Goal: Task Accomplishment & Management: Manage account settings

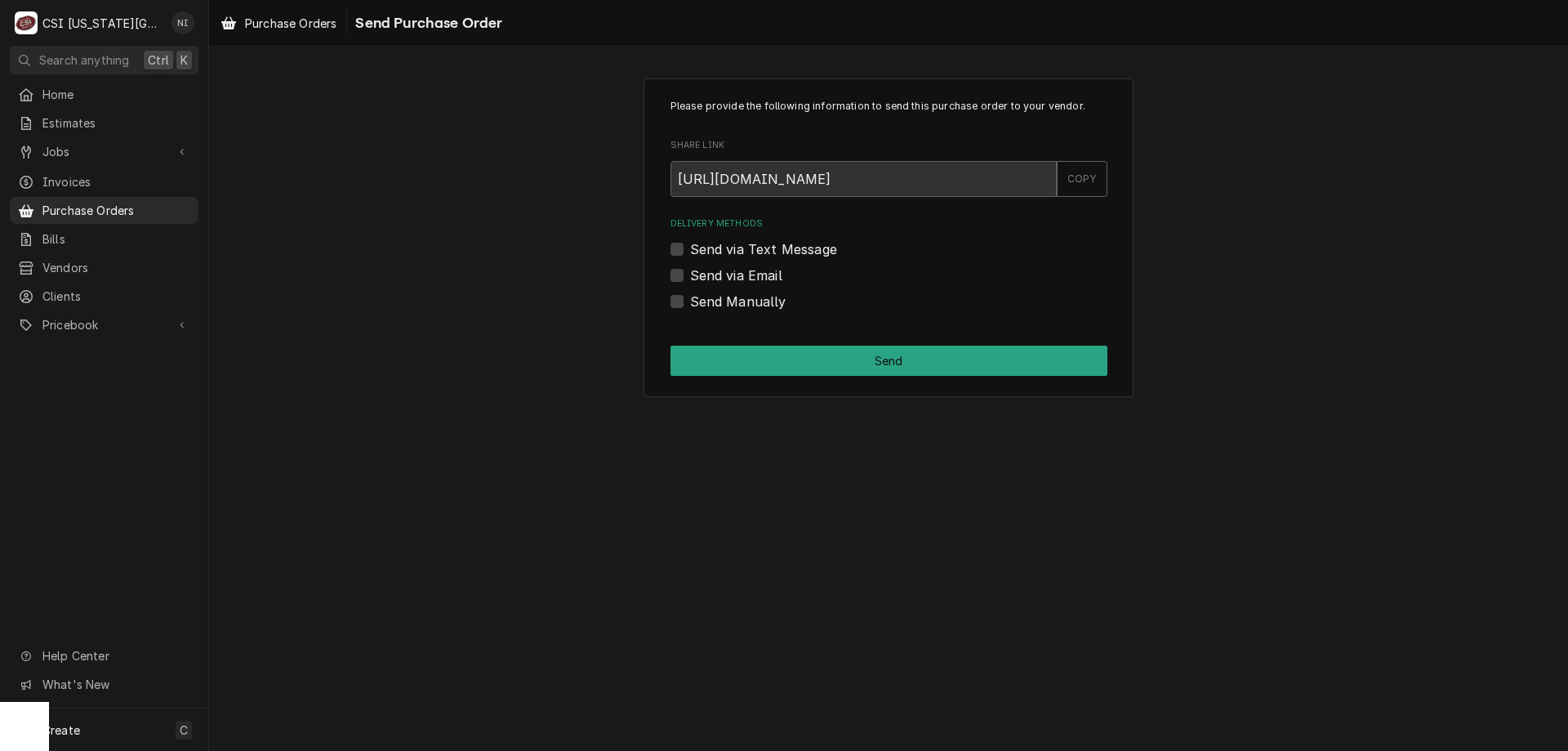
click at [690, 305] on label "Send Manually" at bounding box center [738, 301] width 96 height 20
click at [690, 305] on input "Send Manually" at bounding box center [908, 309] width 437 height 36
checkbox input "true"
click at [685, 344] on div "Please provide the following information to send this purchase order to your ve…" at bounding box center [888, 237] width 490 height 318
click at [704, 364] on button "Send" at bounding box center [888, 360] width 437 height 30
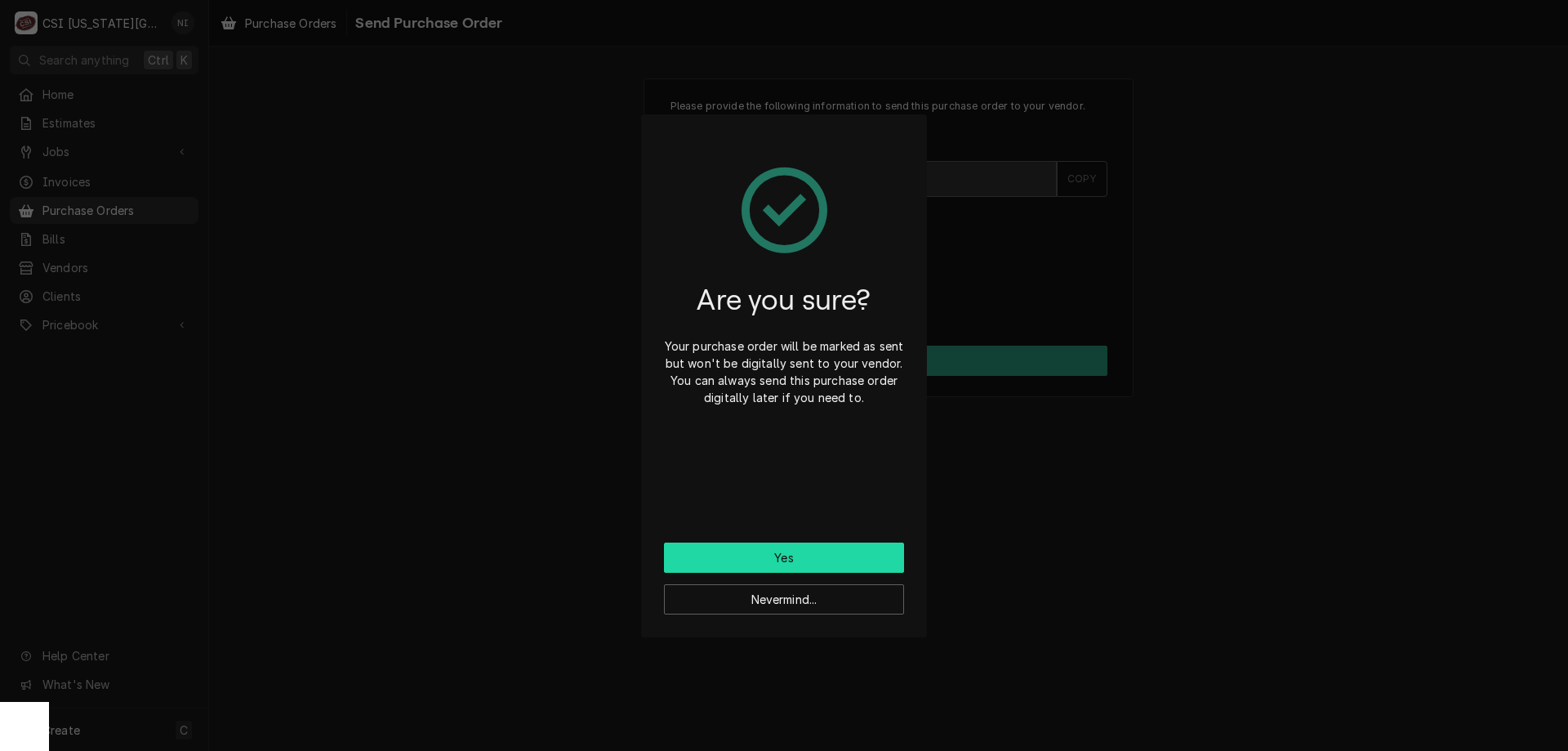
click at [778, 556] on button "Yes" at bounding box center [784, 557] width 240 height 30
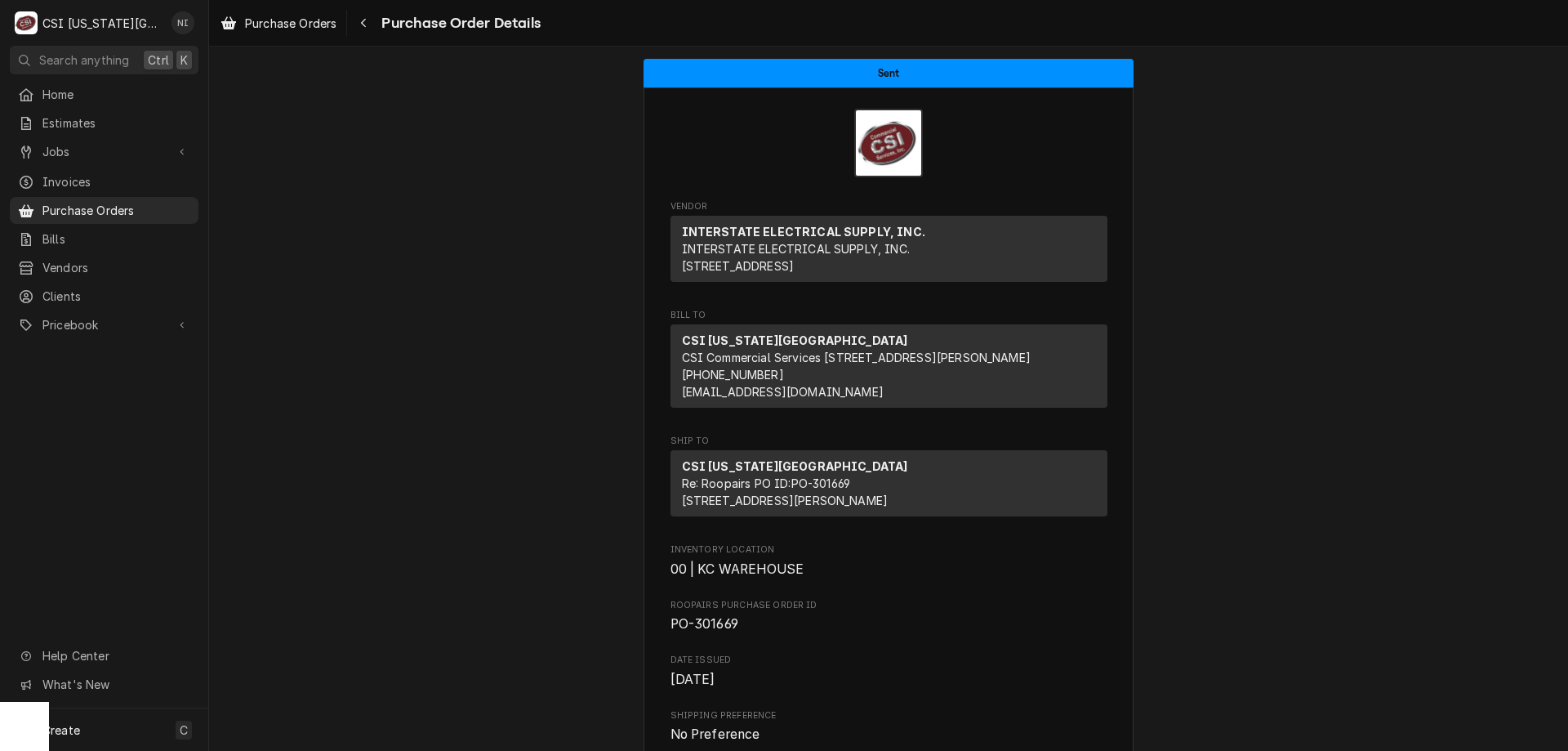
click at [155, 202] on span "Purchase Orders" at bounding box center [116, 211] width 148 height 17
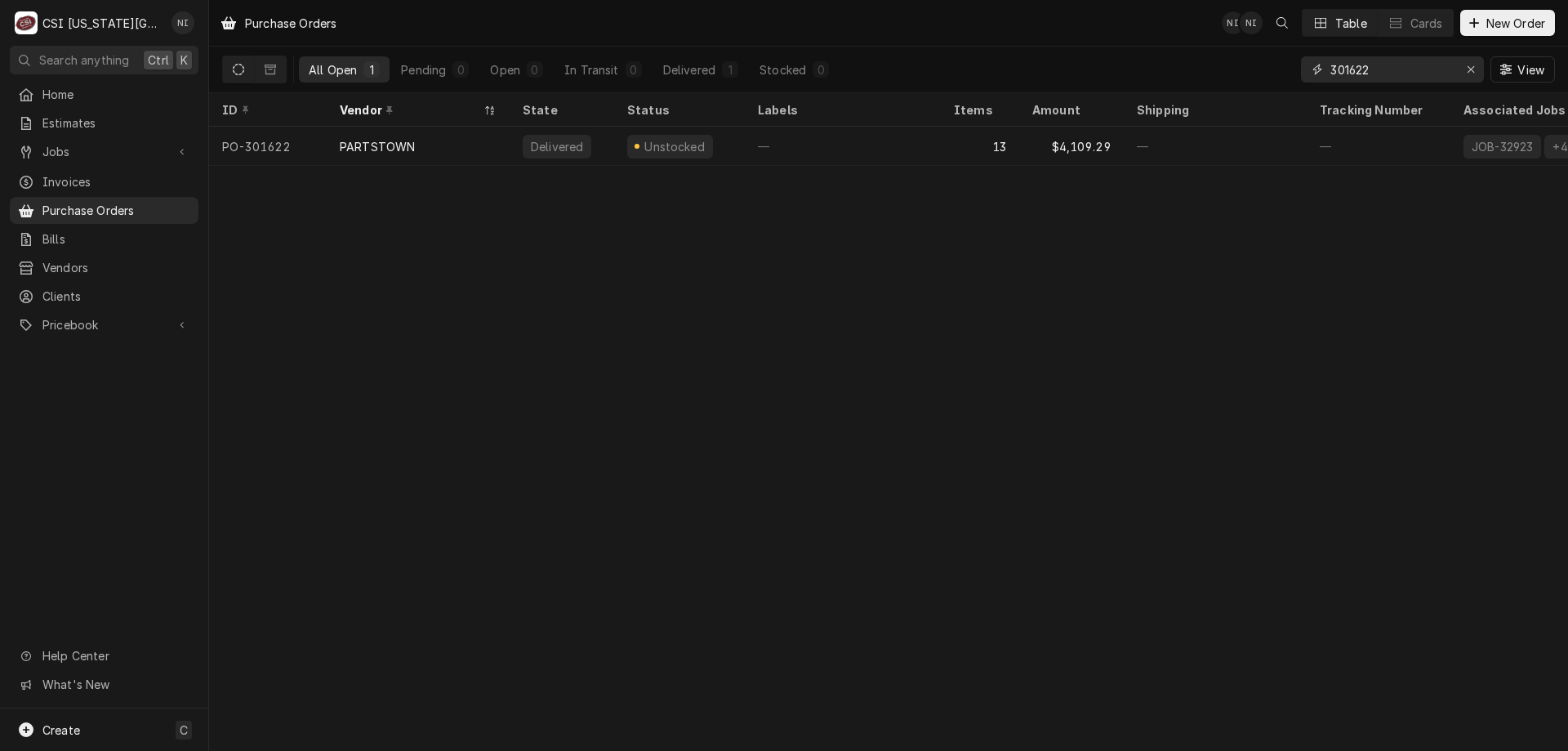
drag, startPoint x: 1474, startPoint y: 69, endPoint x: 1462, endPoint y: 69, distance: 12.0
click at [1472, 69] on icon "Erase input" at bounding box center [1471, 69] width 9 height 11
click at [1430, 69] on input "Dynamic Content Wrapper" at bounding box center [1407, 69] width 153 height 26
type input "301661"
click at [960, 144] on div "4" at bounding box center [979, 146] width 78 height 39
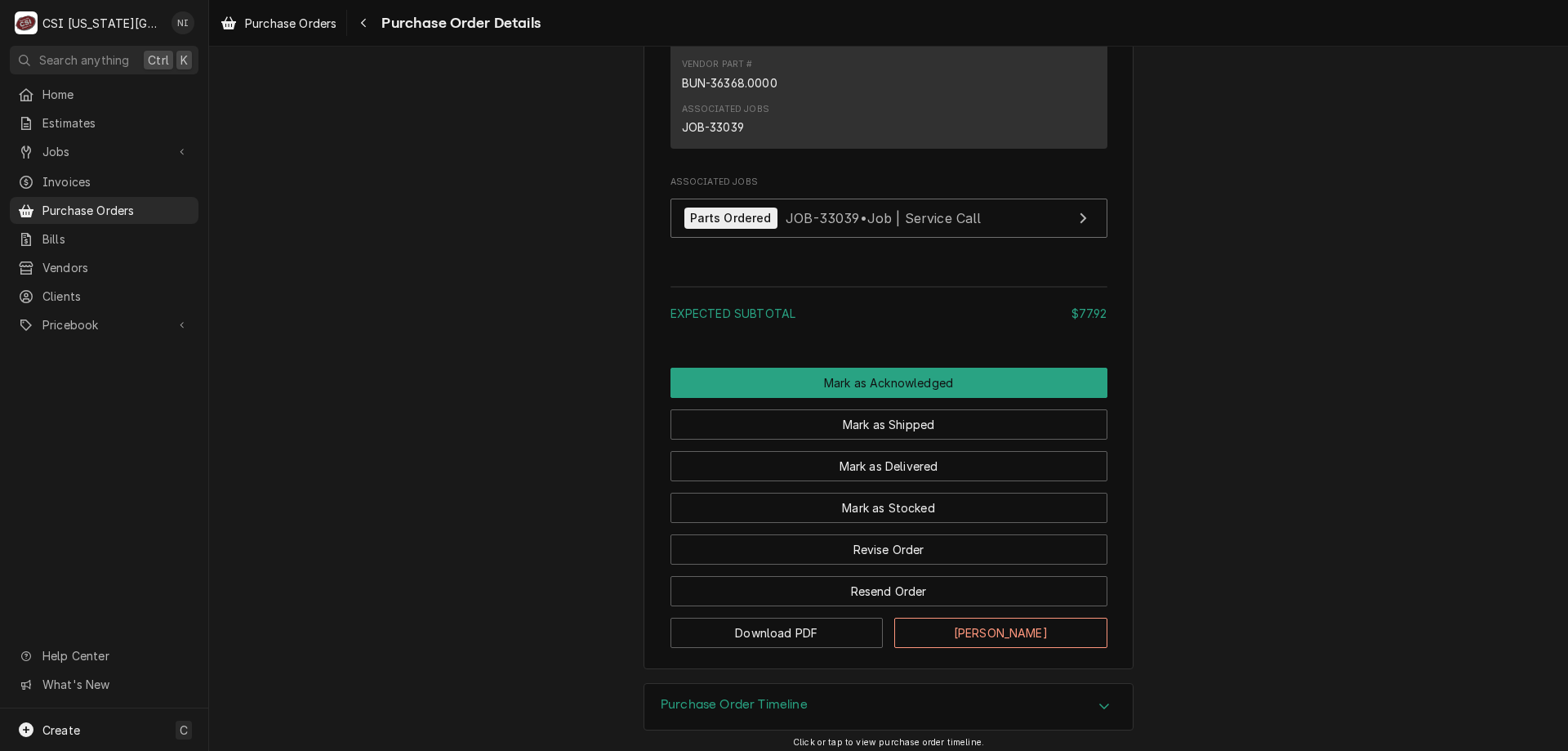
scroll to position [2242, 0]
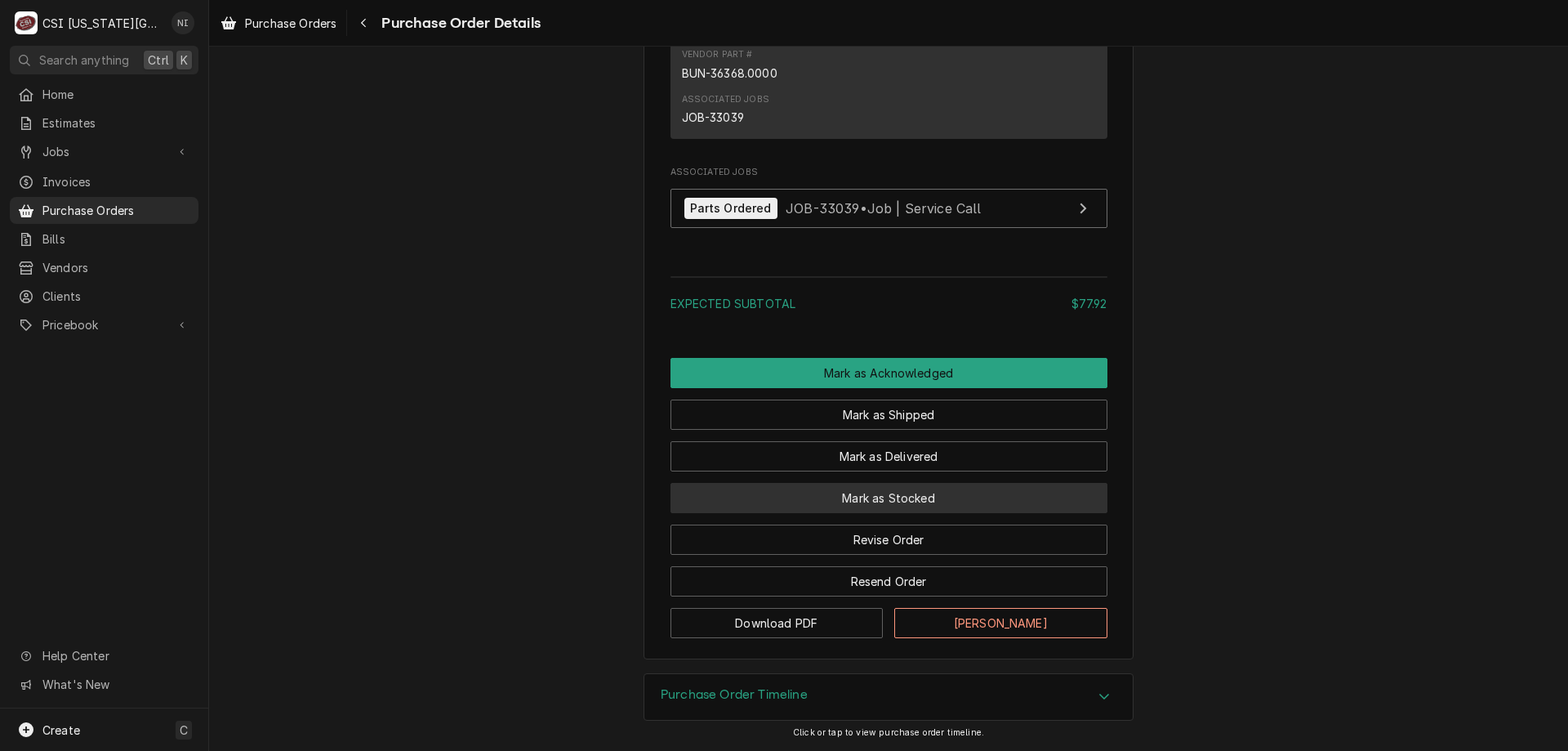
click at [917, 496] on button "Mark as Stocked" at bounding box center [888, 498] width 437 height 30
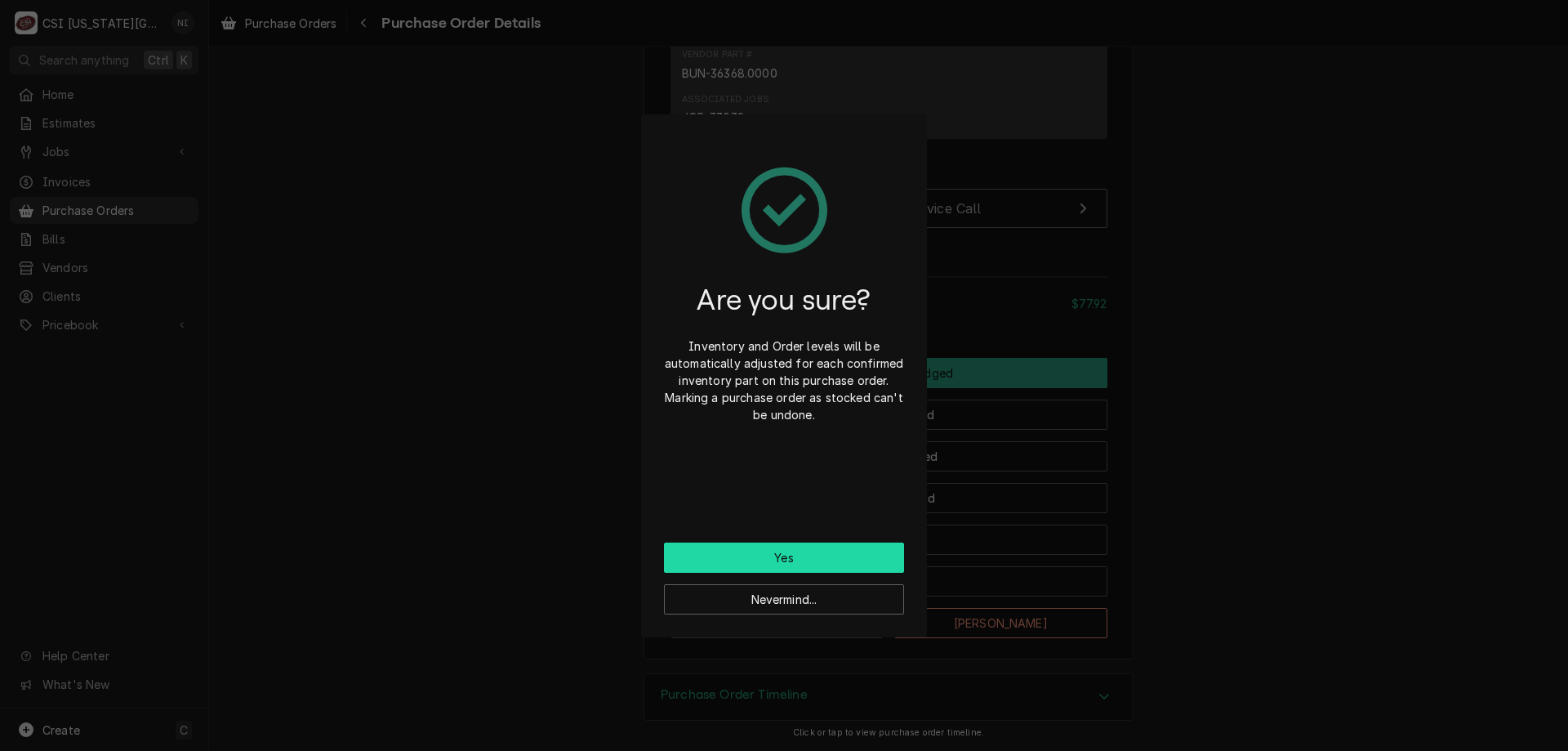
click at [802, 549] on button "Yes" at bounding box center [784, 557] width 240 height 30
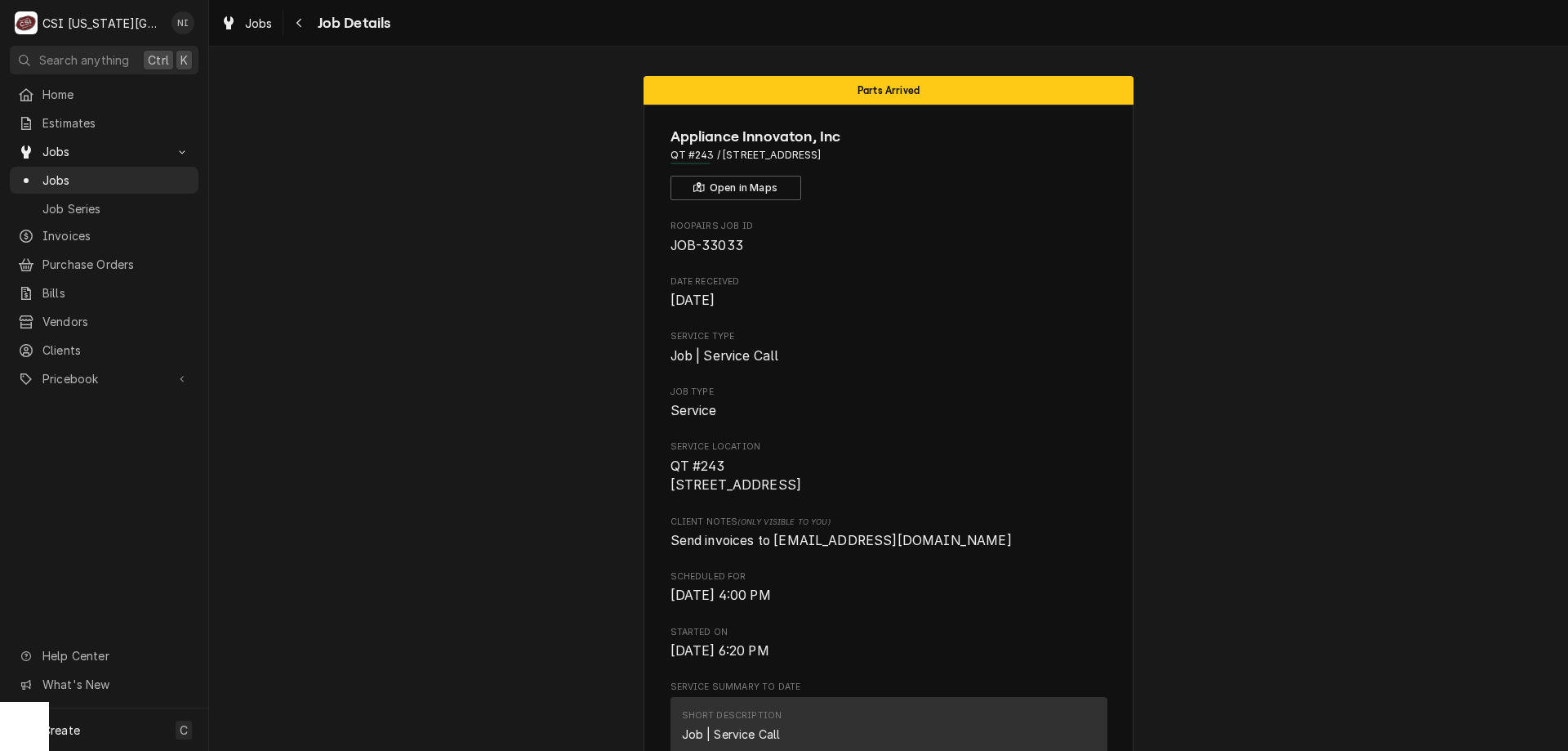
click at [155, 177] on span "Jobs" at bounding box center [116, 180] width 148 height 17
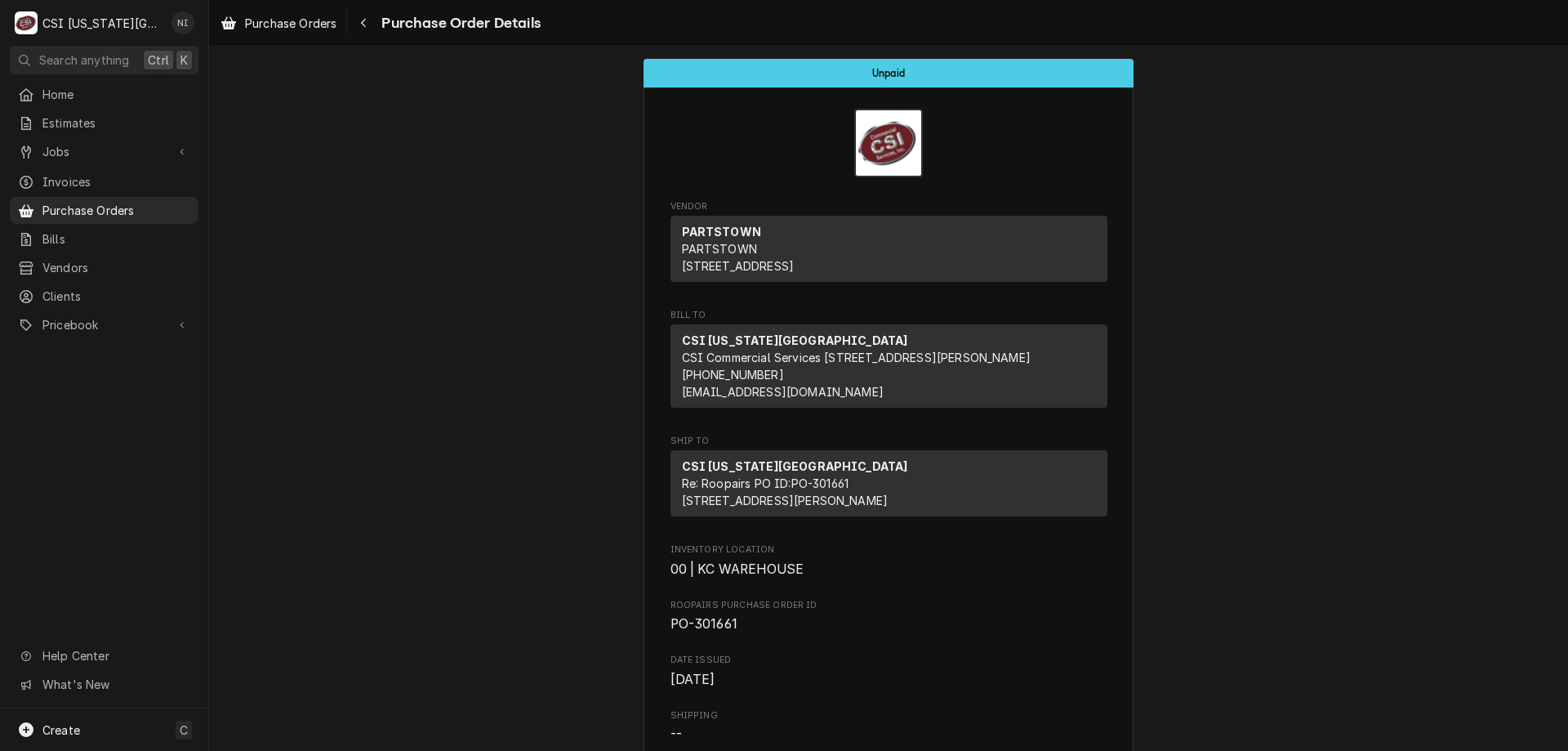
click at [93, 212] on span "Purchase Orders" at bounding box center [116, 211] width 148 height 17
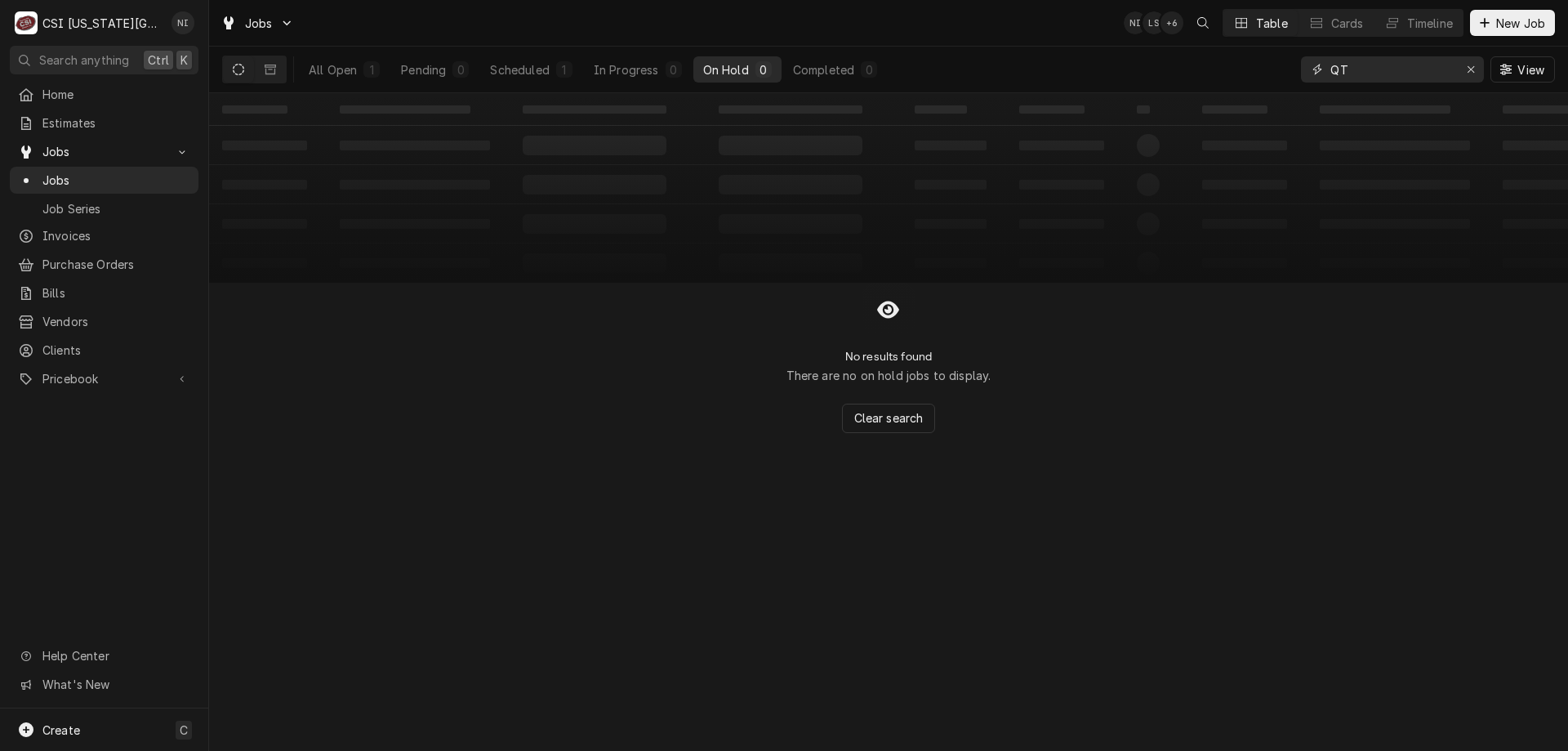
drag, startPoint x: 1355, startPoint y: 68, endPoint x: 1256, endPoint y: 52, distance: 100.3
click at [1259, 53] on div "All Open 1 Pending 0 Scheduled 1 In Progress 0 On Hold 0 Completed 0 QT View" at bounding box center [888, 69] width 1332 height 46
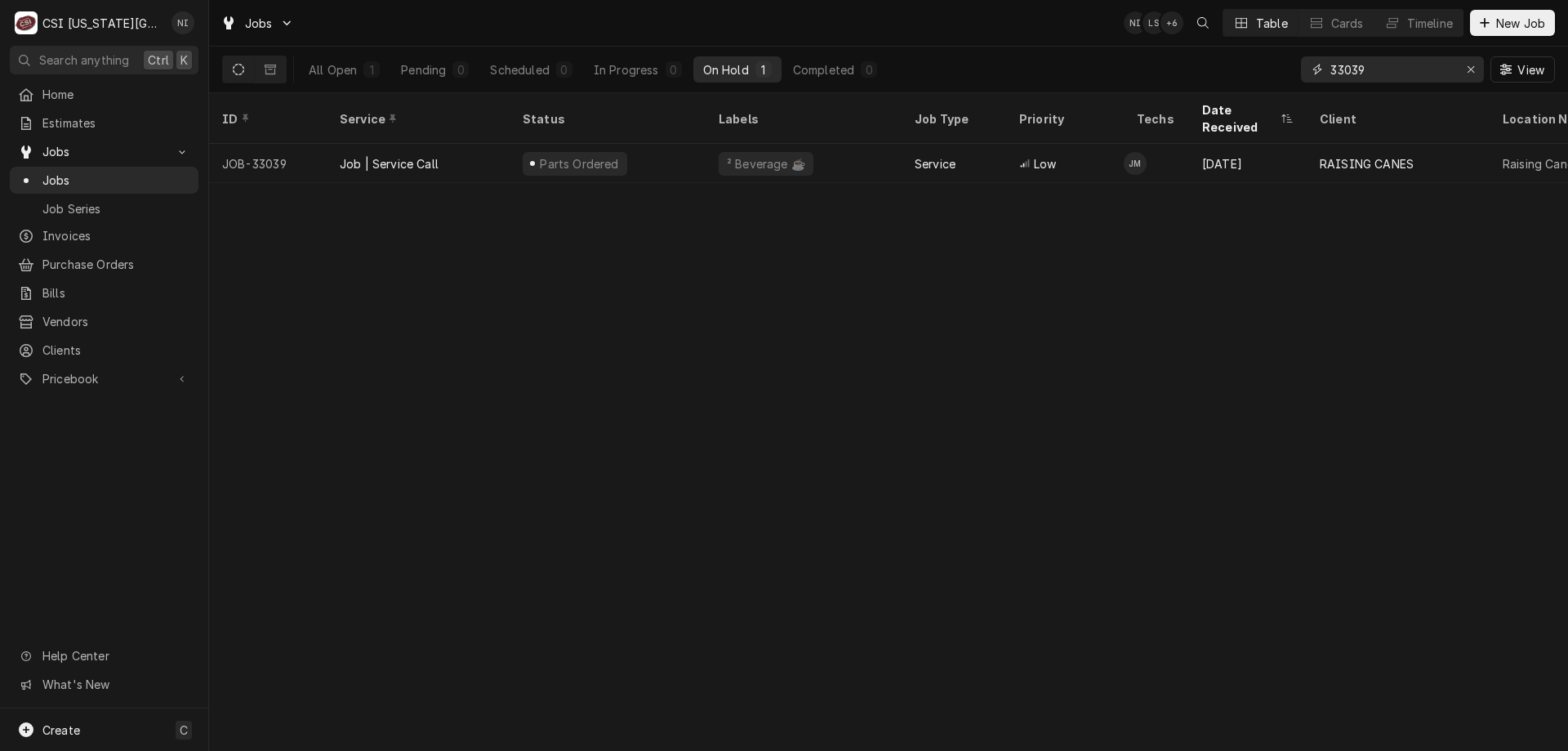
type input "33039"
drag, startPoint x: 481, startPoint y: 132, endPoint x: 487, endPoint y: 122, distance: 11.7
click at [487, 122] on table "ID Service Status Labels Job Type Priority Techs Date Received Client Location …" at bounding box center [888, 138] width 1358 height 90
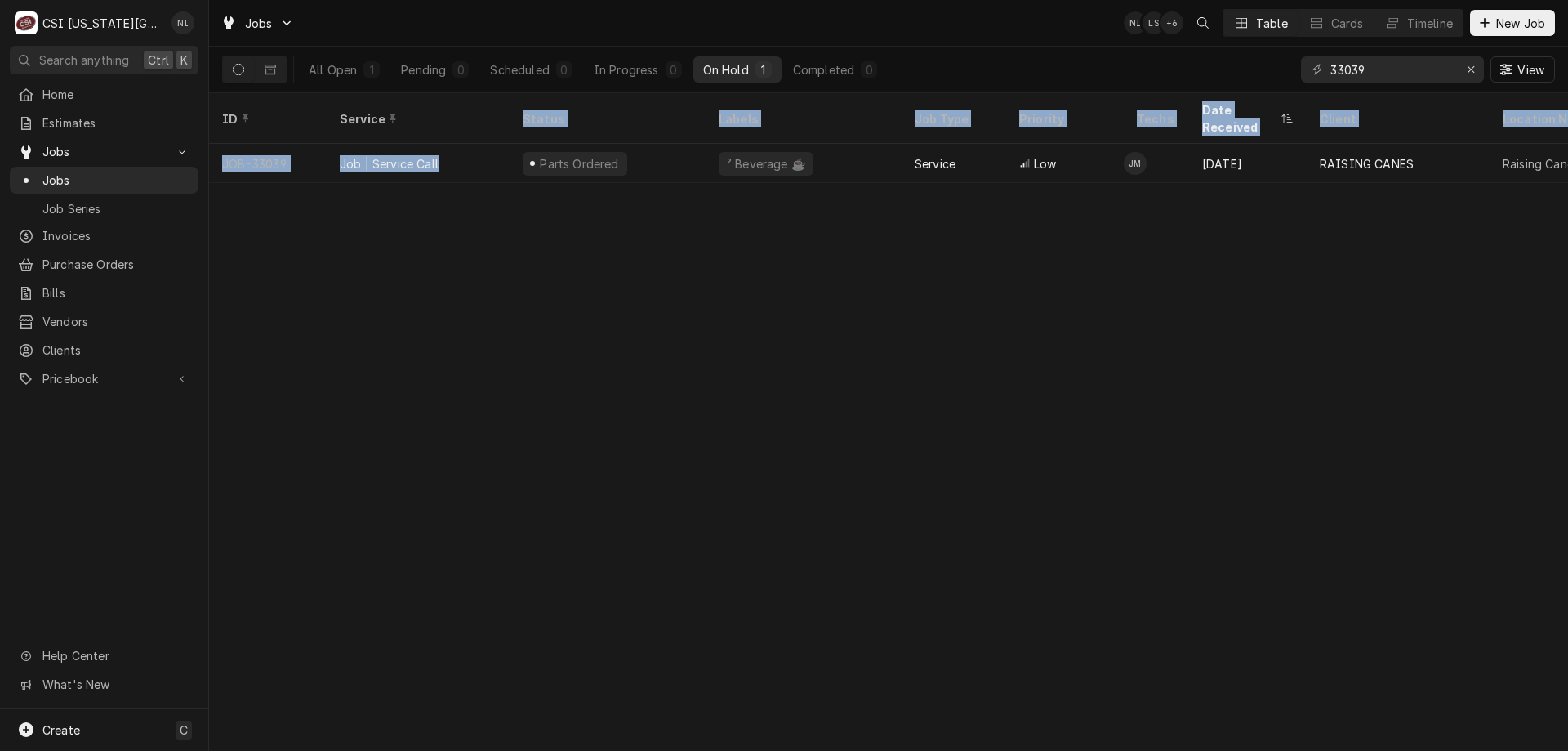
click at [491, 144] on div "Job | Service Call" at bounding box center [418, 163] width 183 height 39
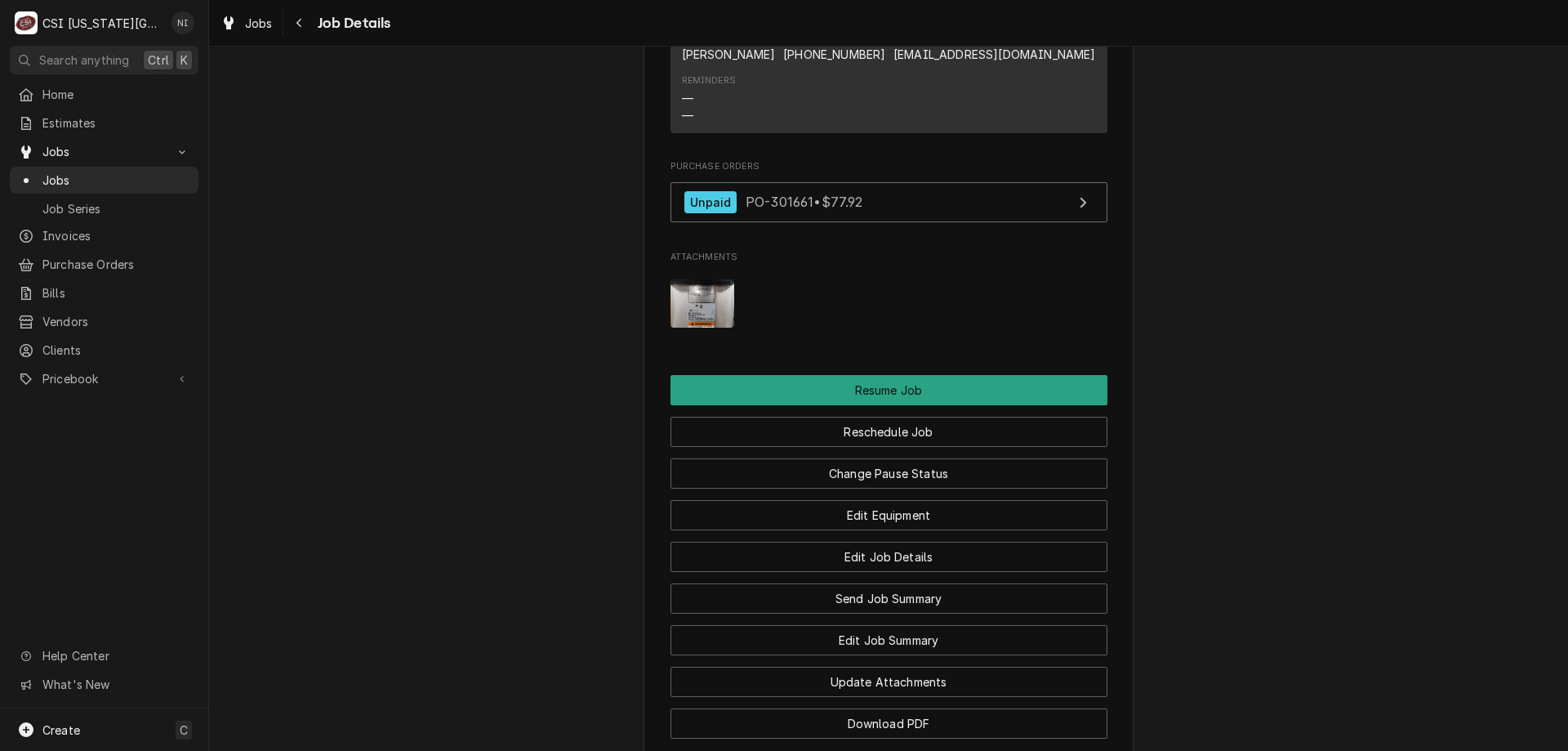
scroll to position [2205, 0]
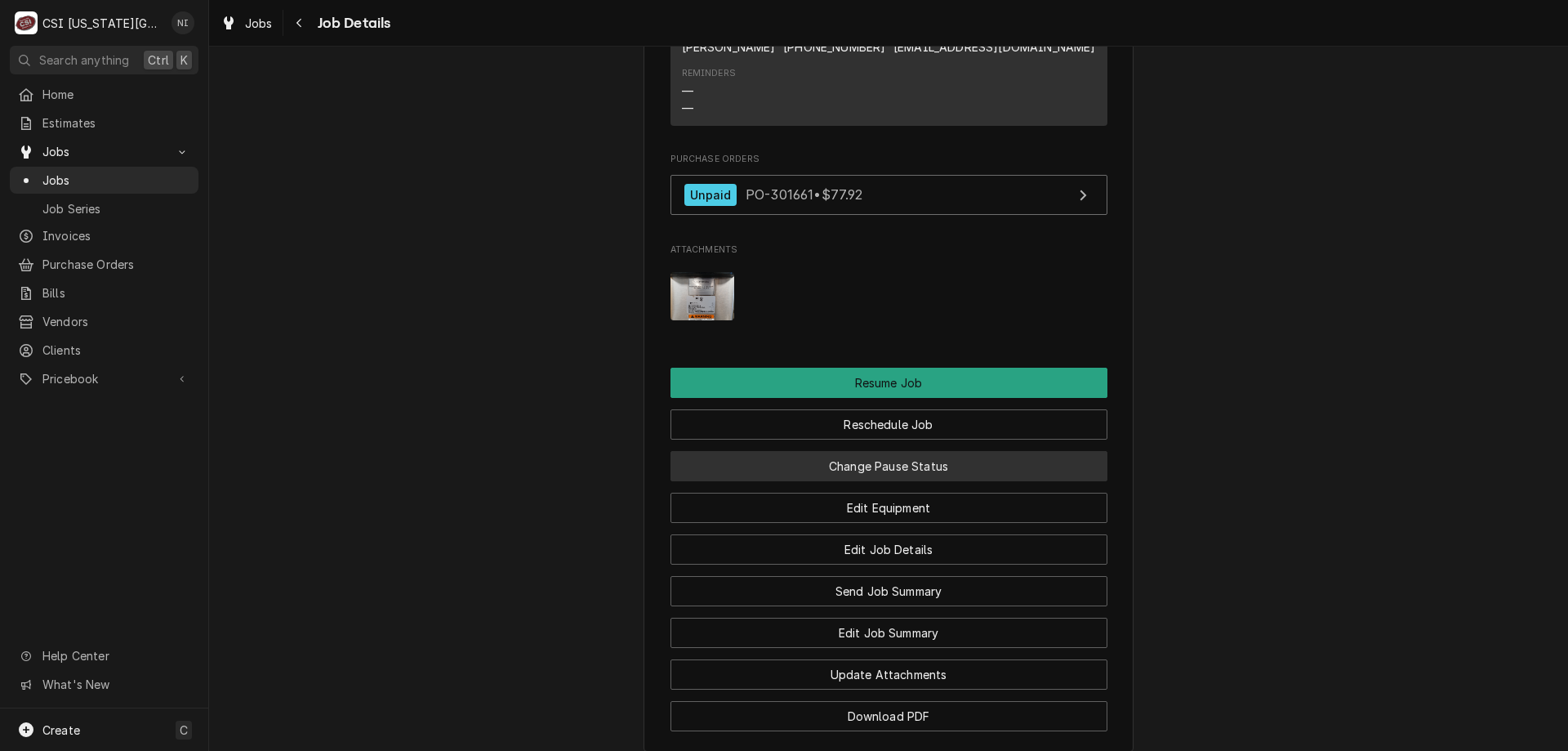
click at [906, 481] on button "Change Pause Status" at bounding box center [888, 466] width 437 height 30
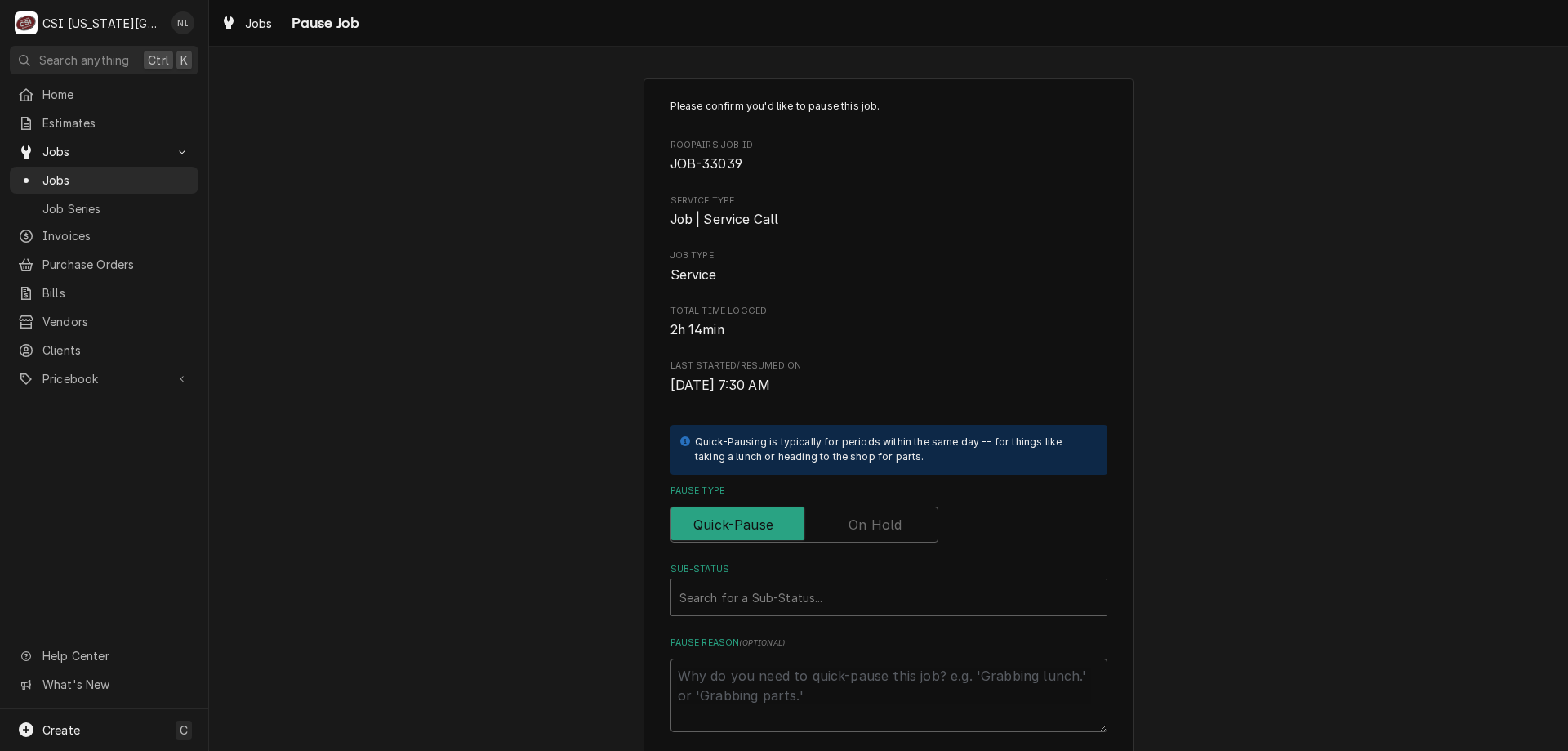
drag, startPoint x: 875, startPoint y: 516, endPoint x: 845, endPoint y: 575, distance: 66.2
click at [874, 518] on label "Pause Type" at bounding box center [804, 524] width 268 height 36
click at [874, 518] on input "Pause Type" at bounding box center [804, 524] width 253 height 36
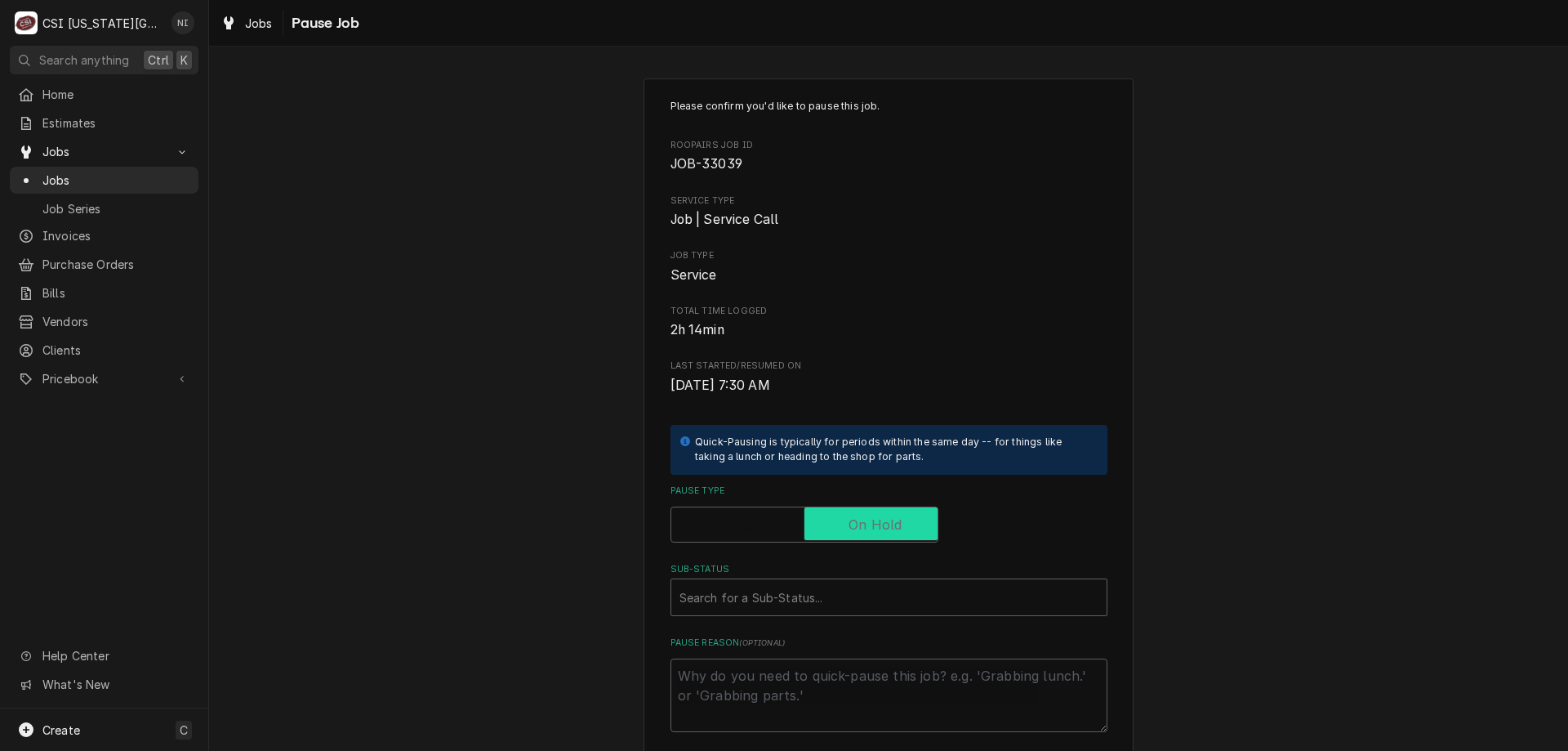
checkbox input "true"
click at [842, 591] on div "Sub-Status" at bounding box center [888, 598] width 419 height 29
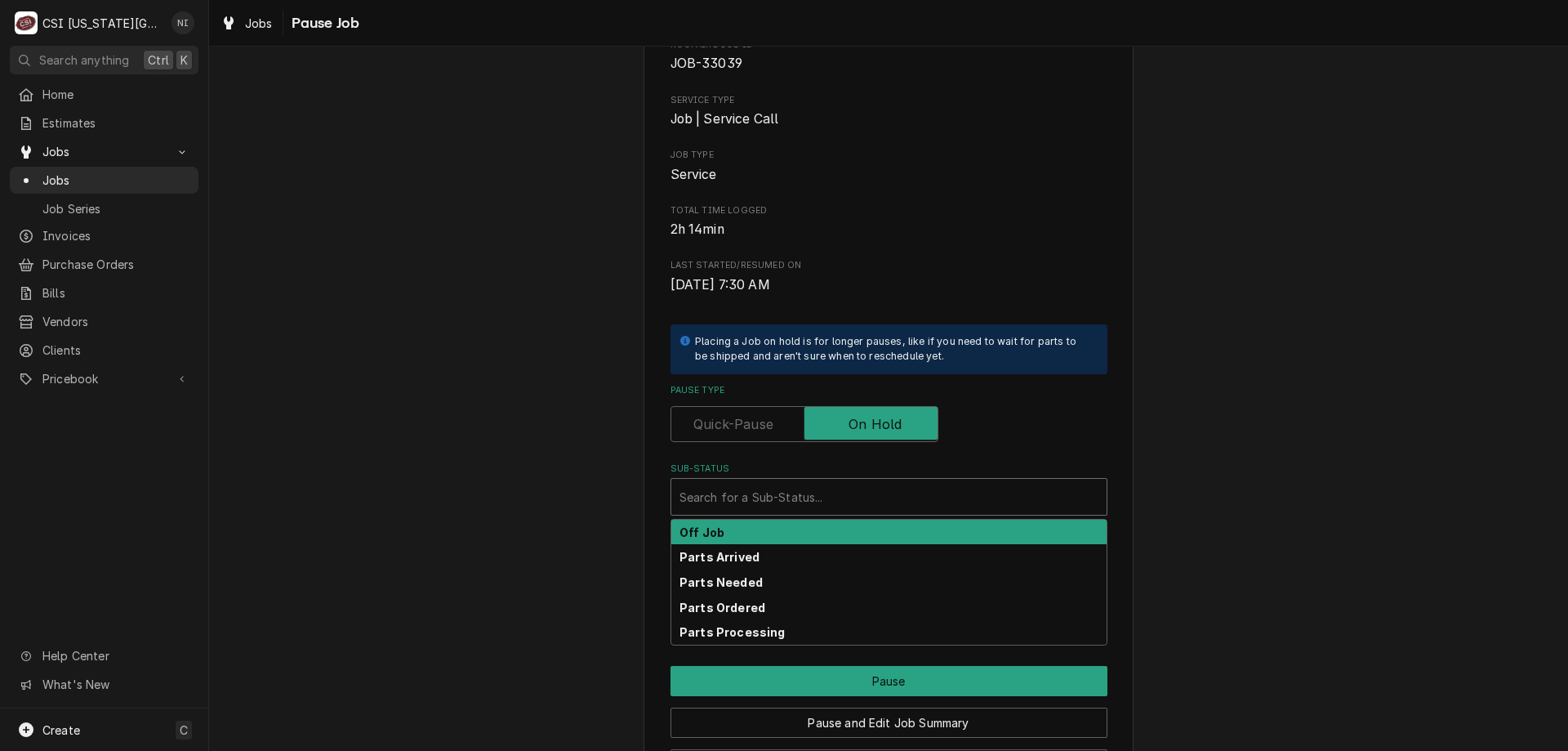
scroll to position [164, 0]
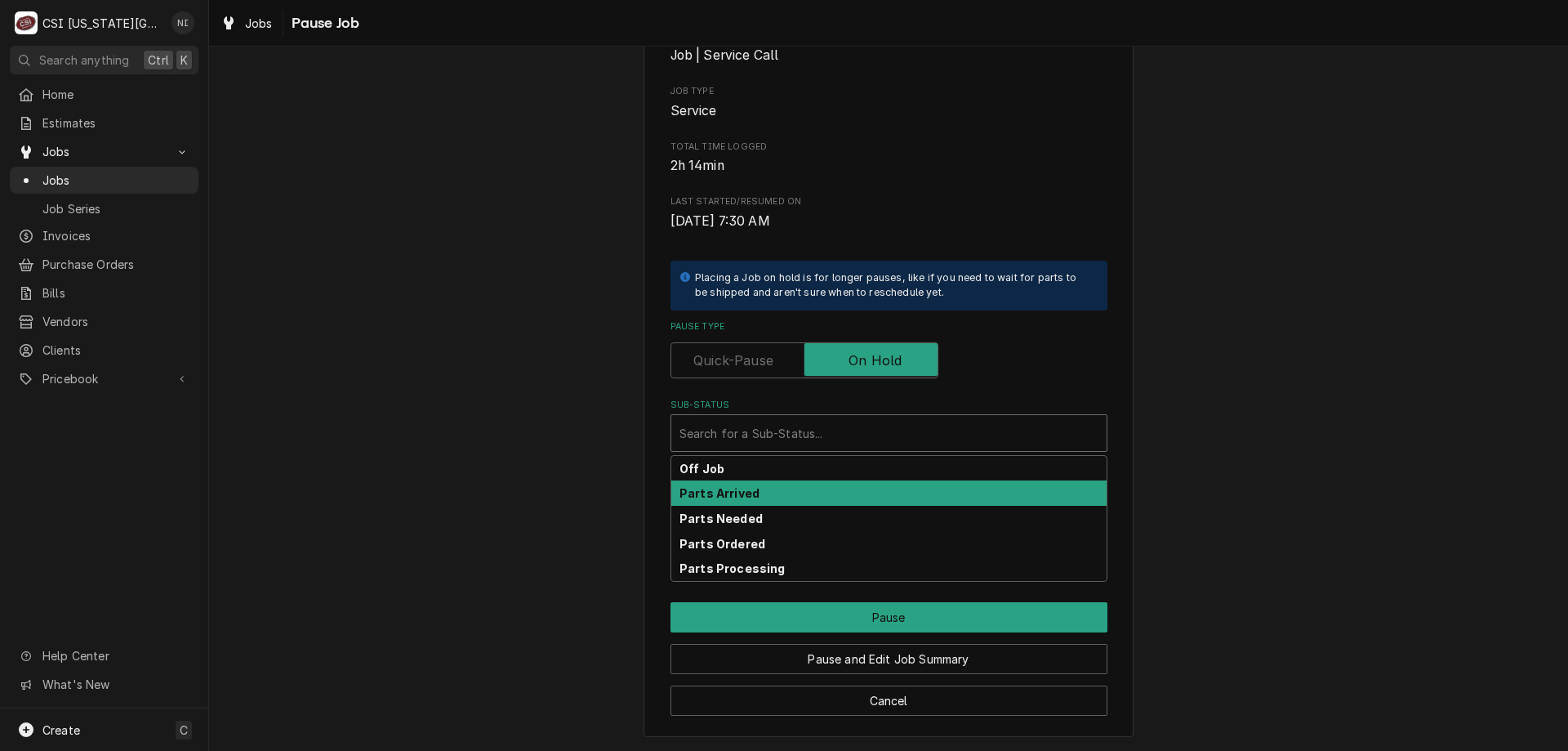
click at [745, 490] on strong "Parts Arrived" at bounding box center [719, 493] width 80 height 14
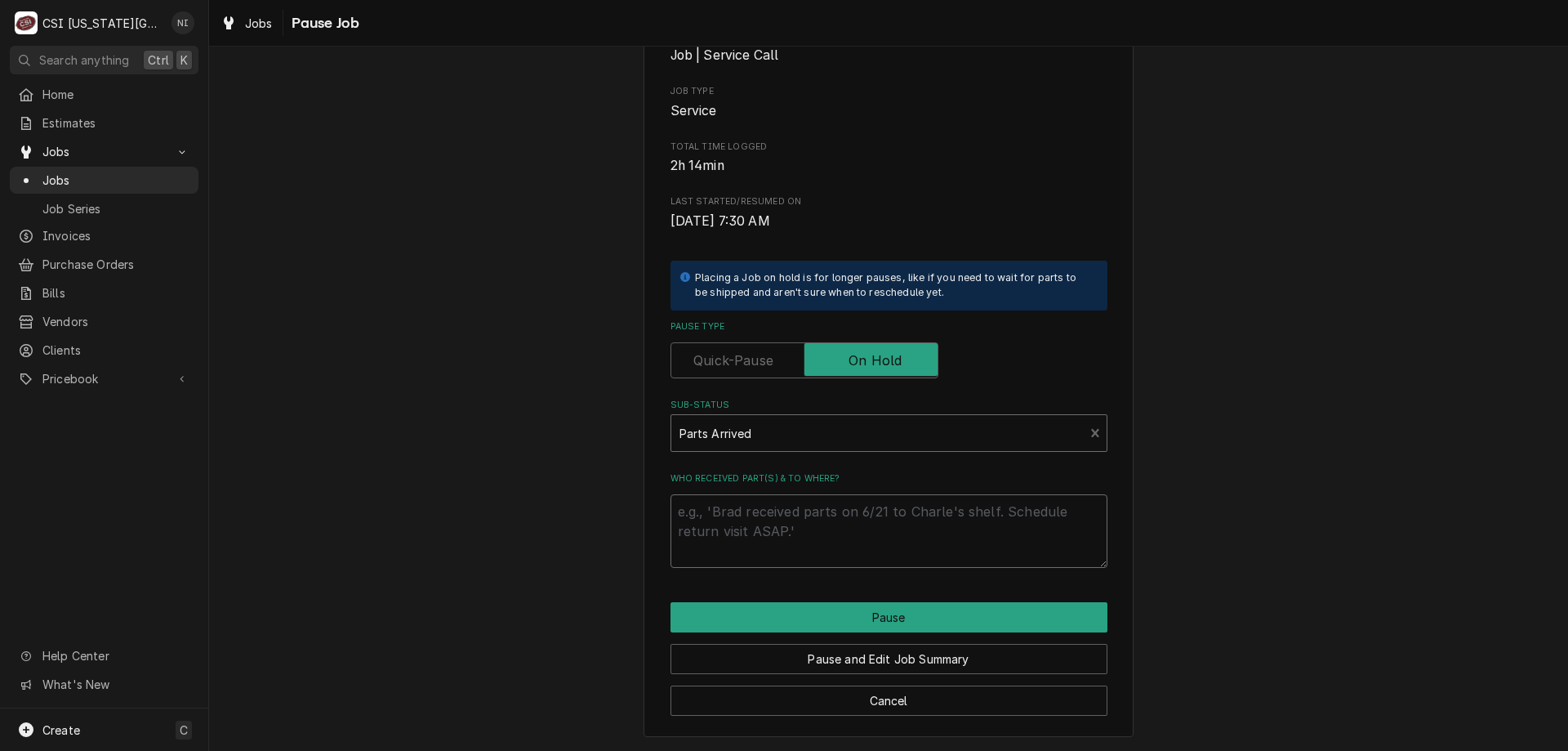
drag, startPoint x: 756, startPoint y: 528, endPoint x: 752, endPoint y: 521, distance: 8.1
click at [752, 521] on textarea "Who received part(s) & to where?" at bounding box center [888, 531] width 437 height 74
type textarea "x"
type textarea "p"
type textarea "x"
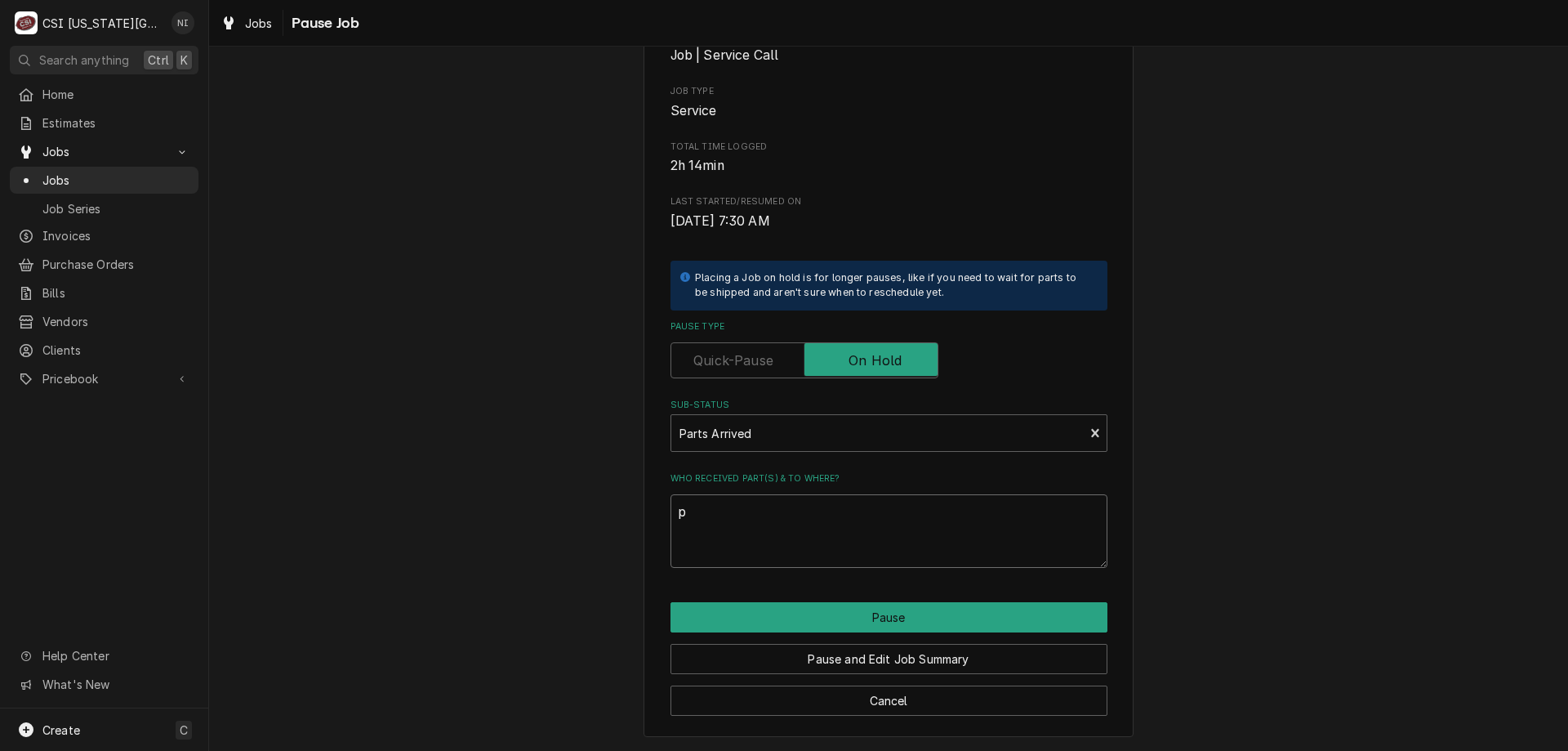
type textarea "pa"
type textarea "x"
type textarea "par"
type textarea "x"
type textarea "part"
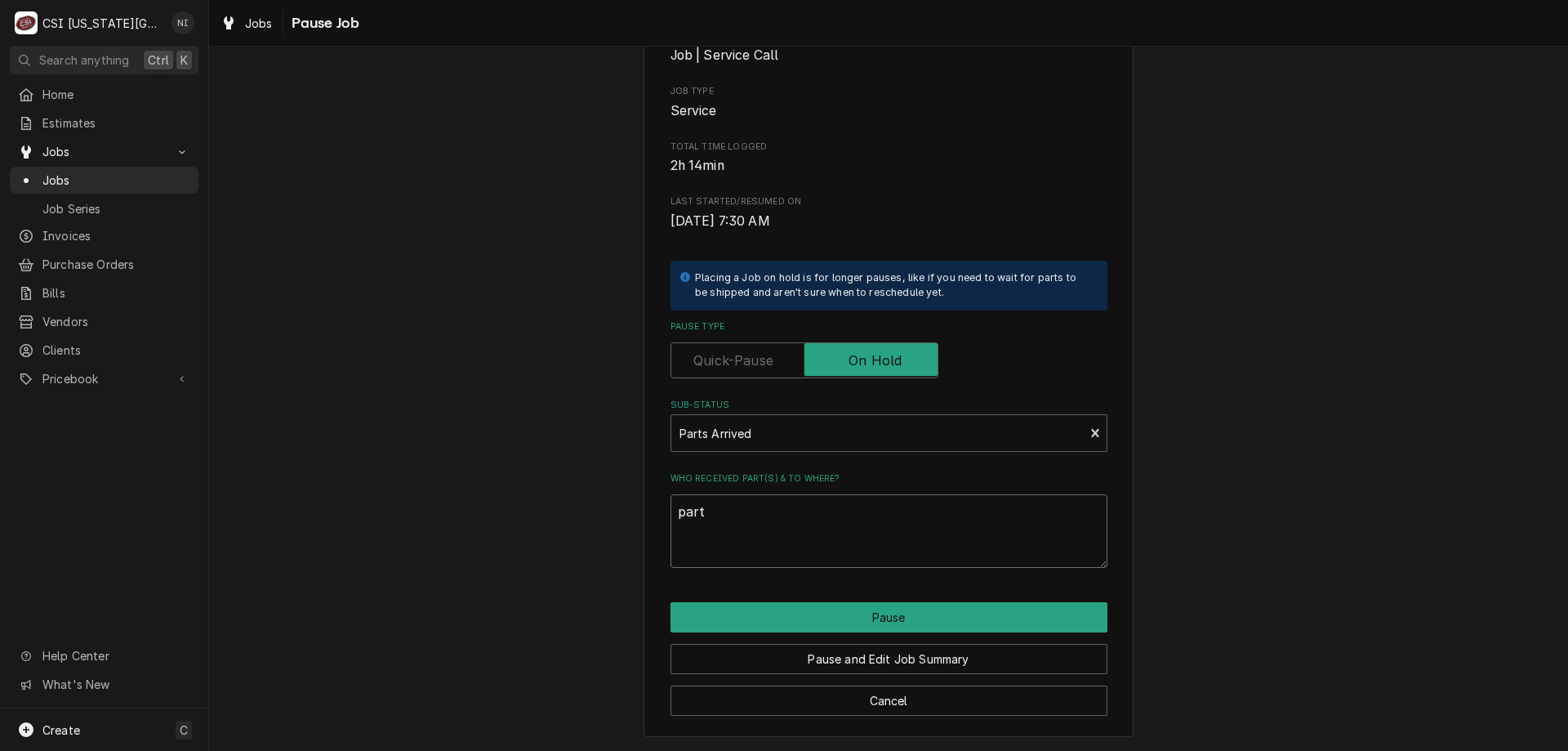
type textarea "x"
type textarea "parts"
type textarea "x"
type textarea "parts"
type textarea "x"
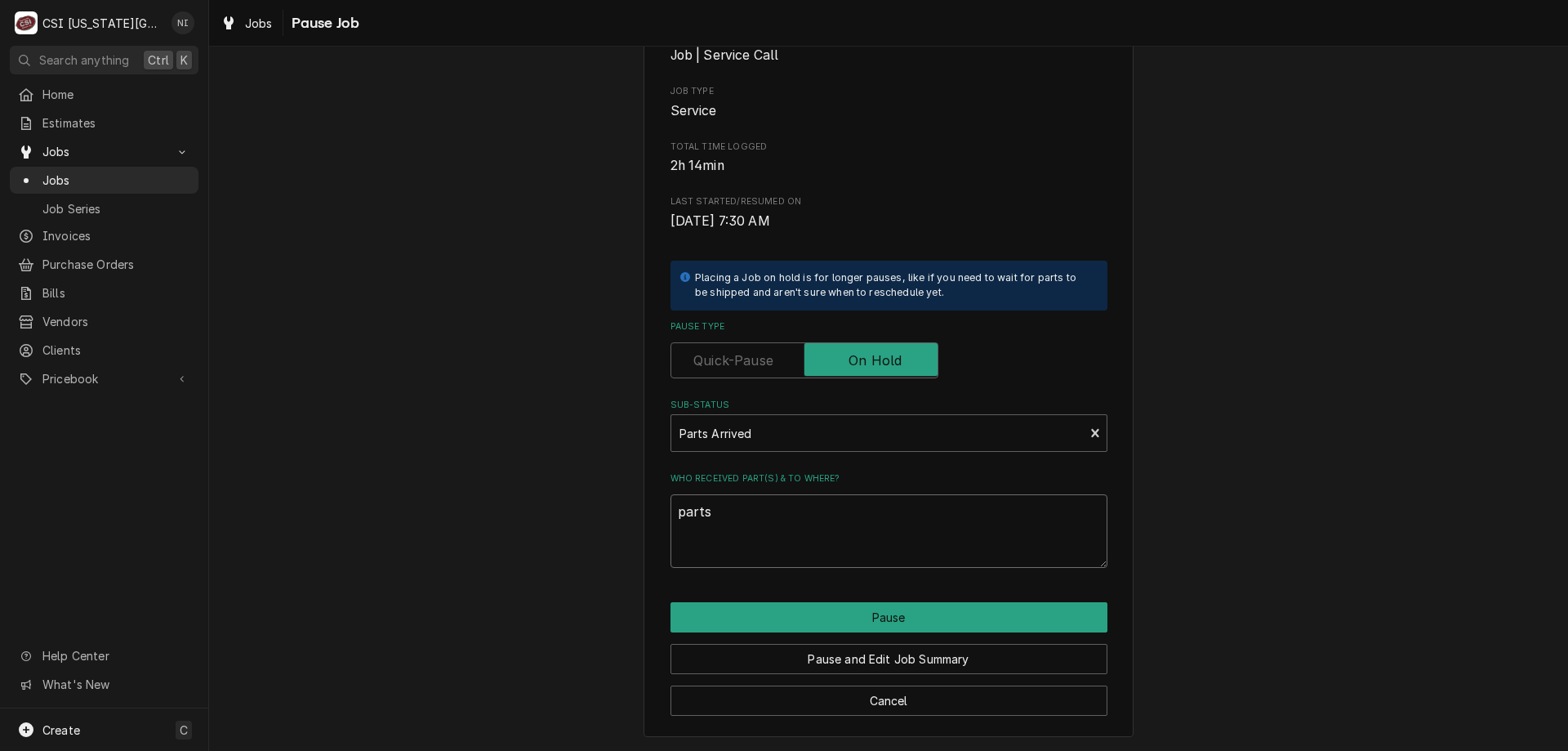
type textarea "parts o"
type textarea "x"
type textarea "parts on"
type textarea "x"
type textarea "parts on m"
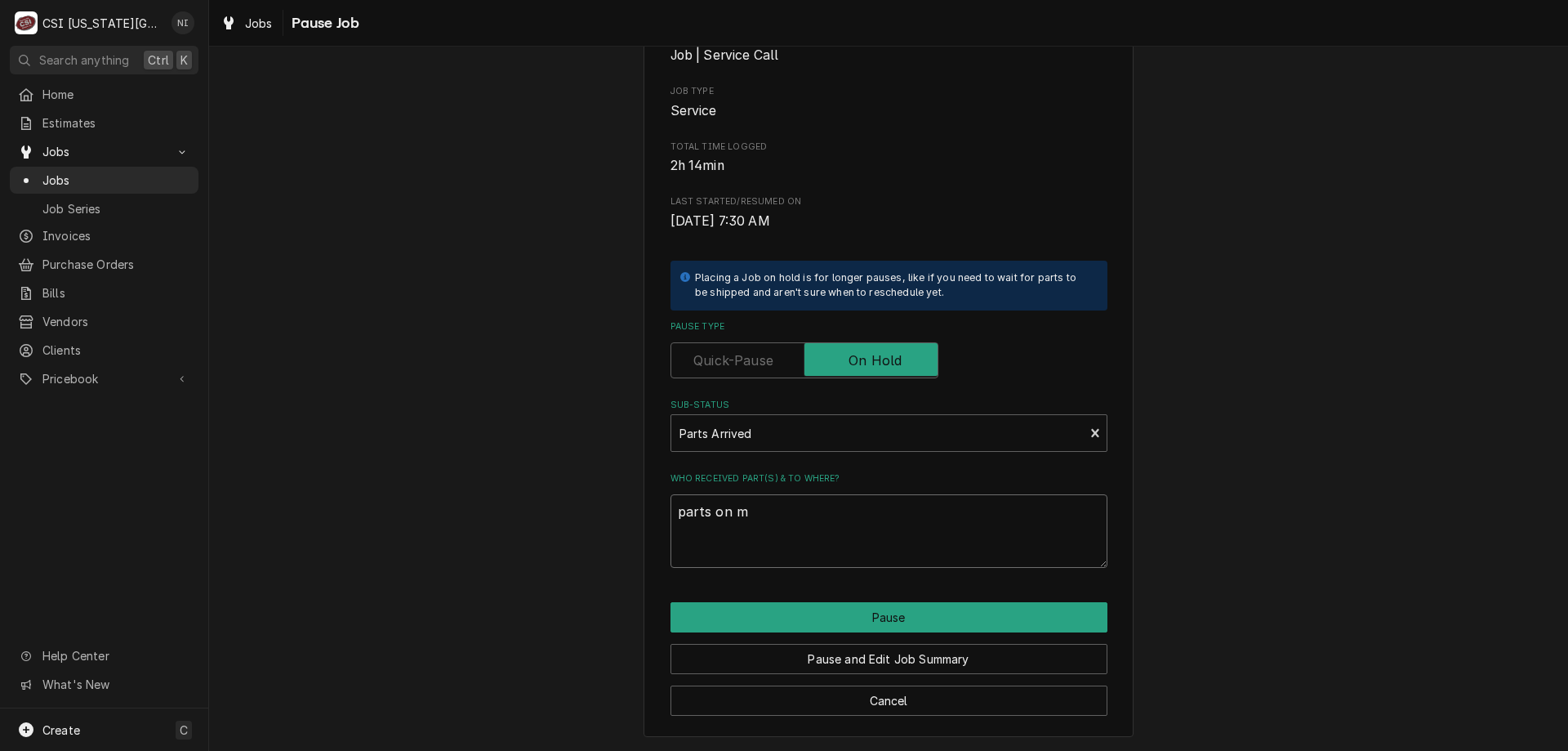
type textarea "x"
type textarea "parts on ma"
type textarea "x"
type textarea "parts on mar"
type textarea "x"
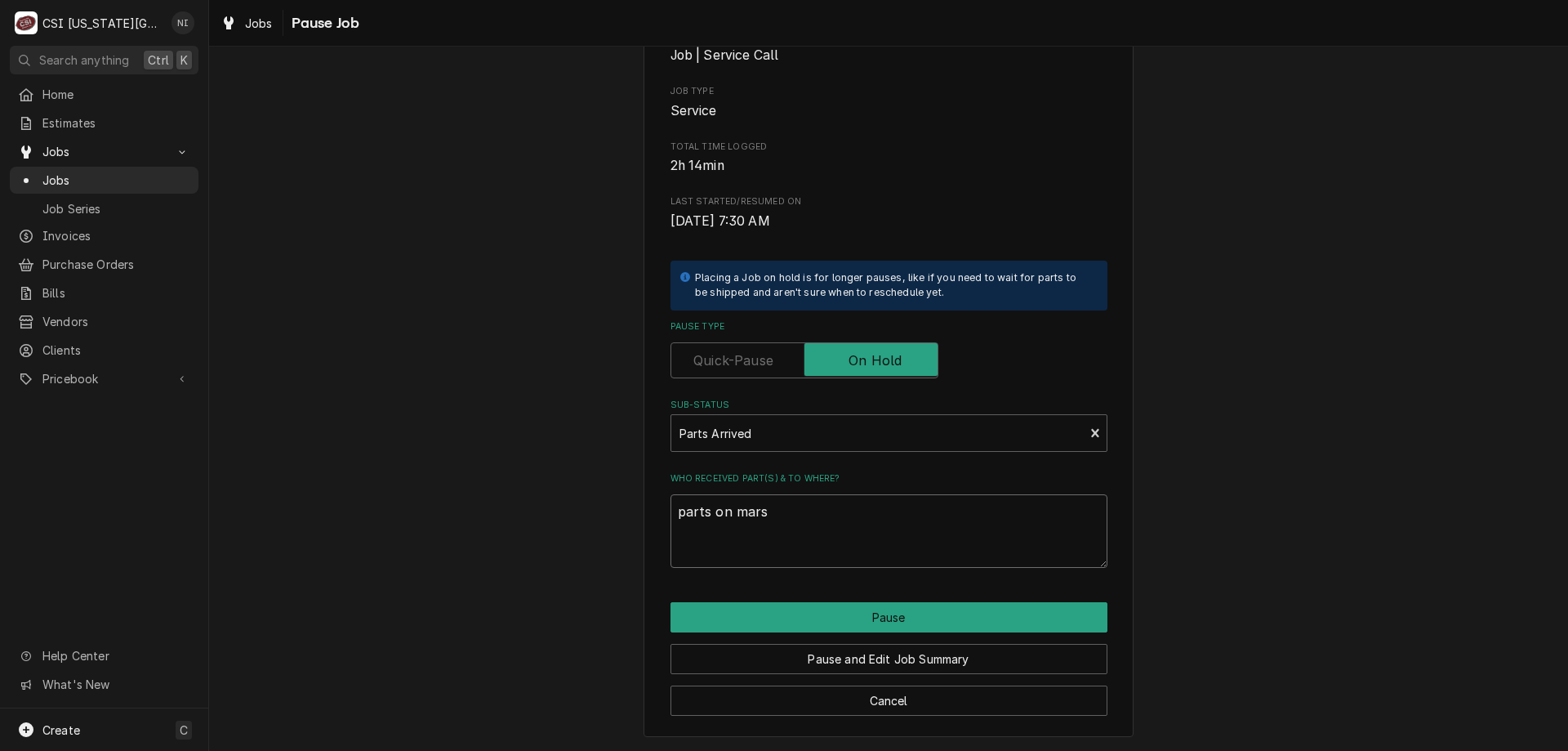
type textarea "parts on marsh"
type textarea "x"
type textarea "parts on marsha"
type textarea "x"
type textarea "parts on marshal"
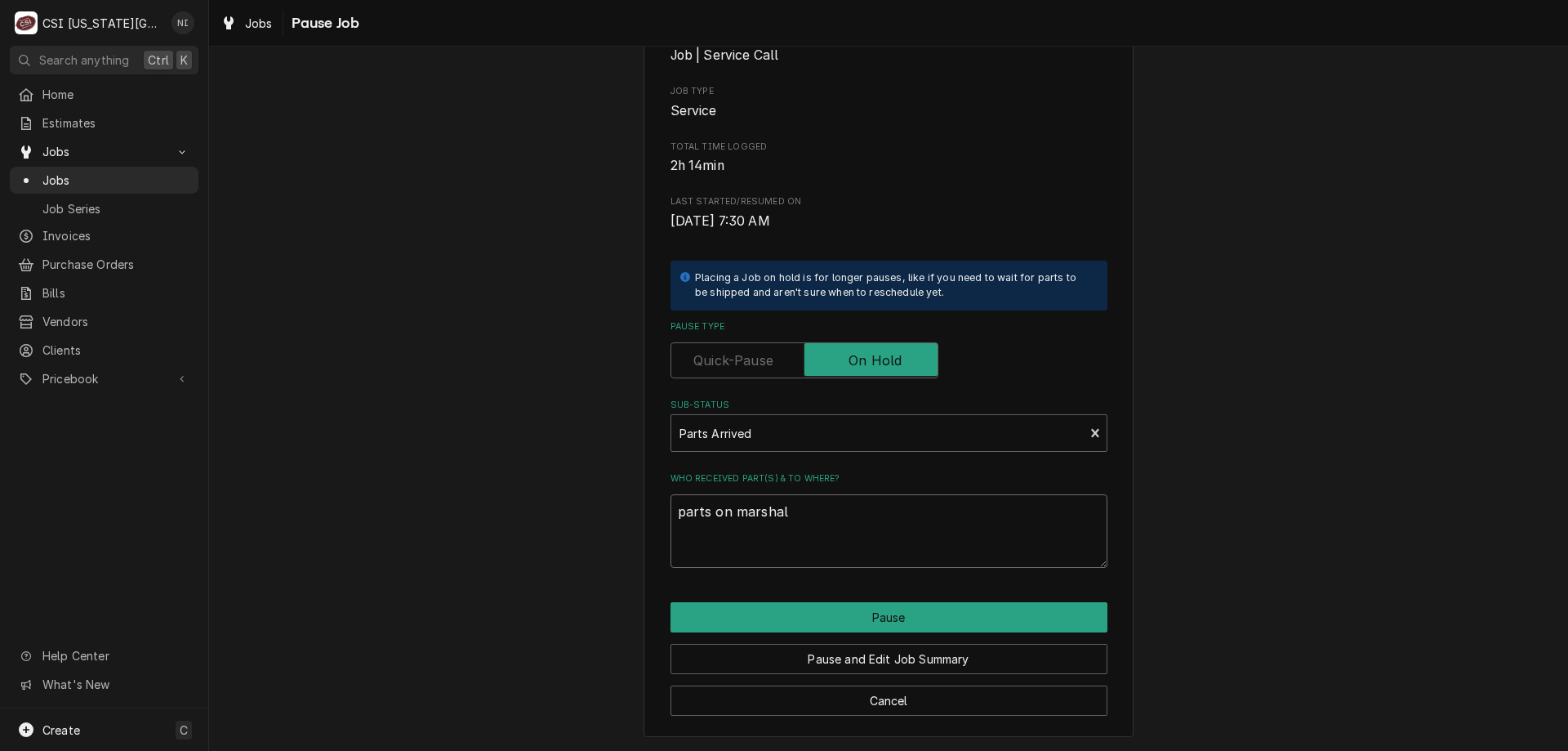
type textarea "x"
type textarea "parts on marshall"
type textarea "x"
type textarea "parts on marshall"
type textarea "x"
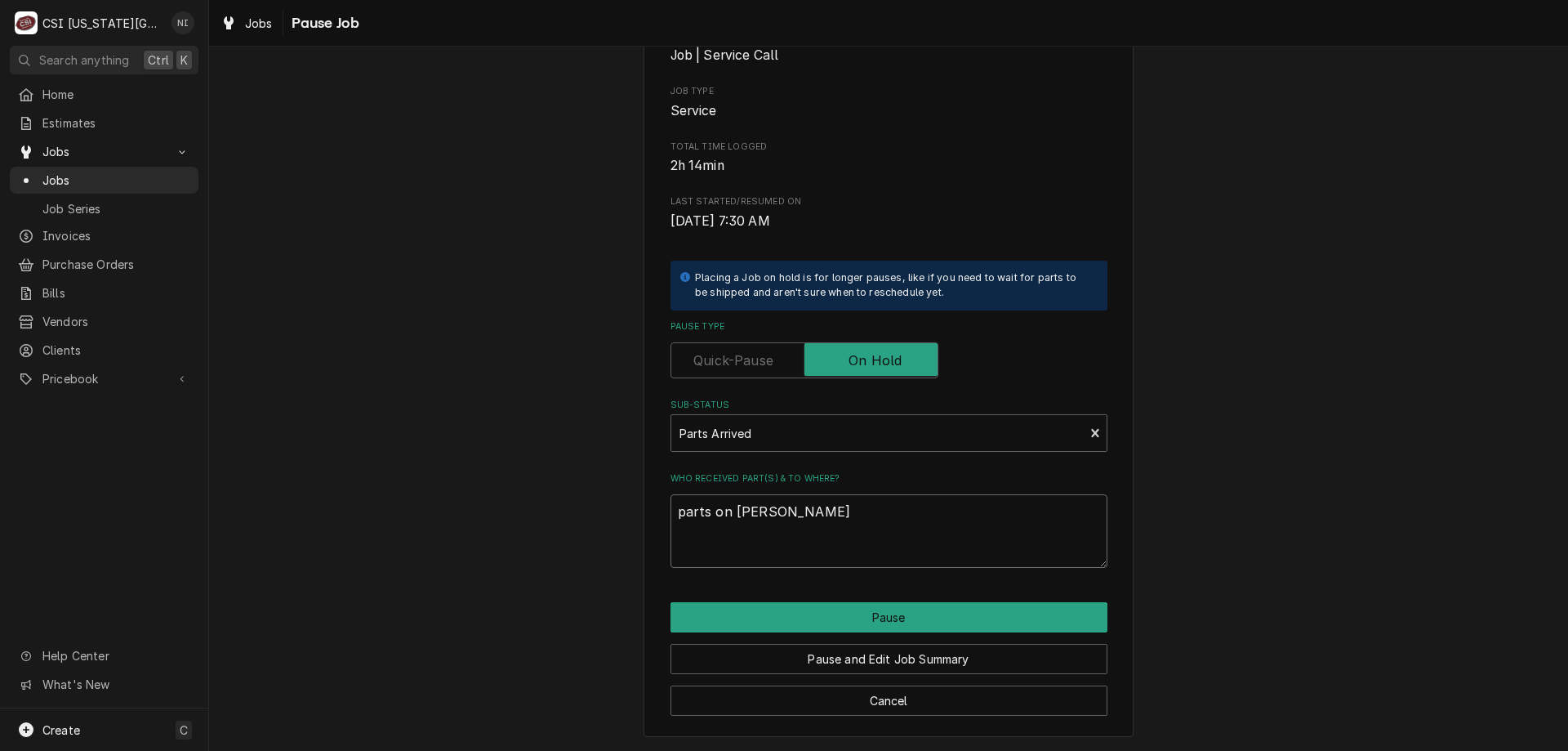
type textarea "parts on marshall s"
type textarea "x"
type textarea "parts on marshall sh"
type textarea "x"
type textarea "parts on marshall she"
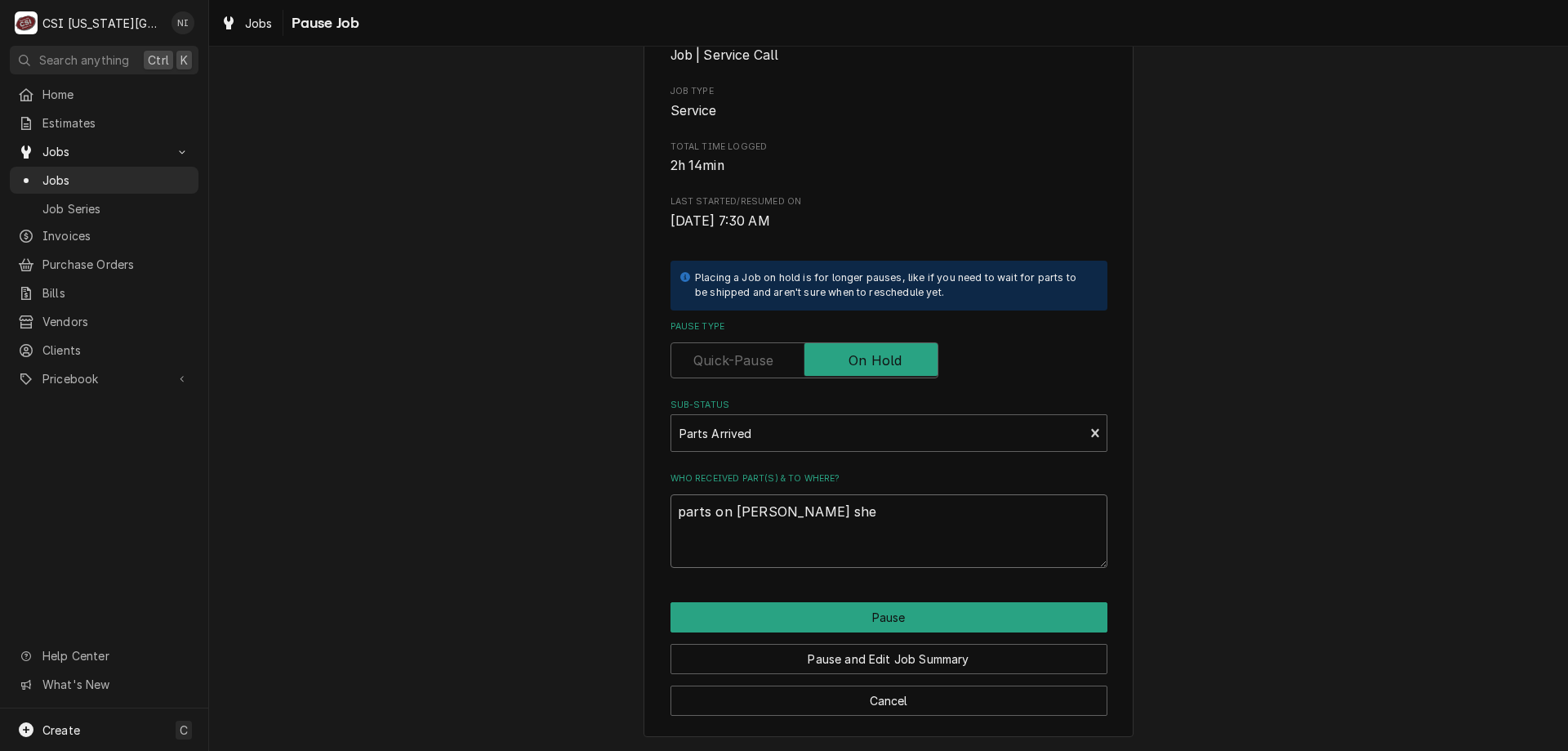
type textarea "x"
type textarea "parts on marshall shel"
type textarea "x"
type textarea "parts on marshall shelf"
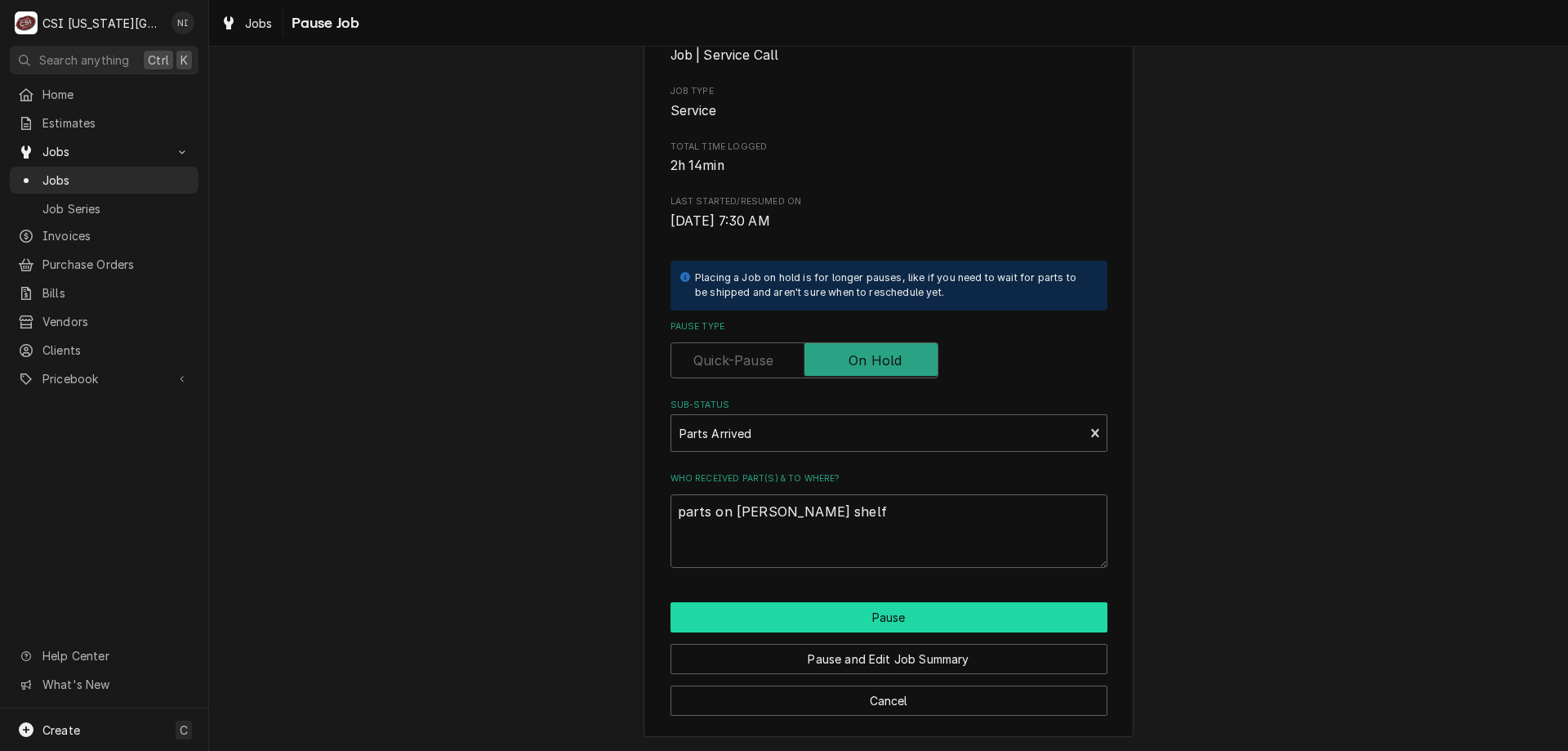
click at [833, 619] on button "Pause" at bounding box center [888, 617] width 437 height 30
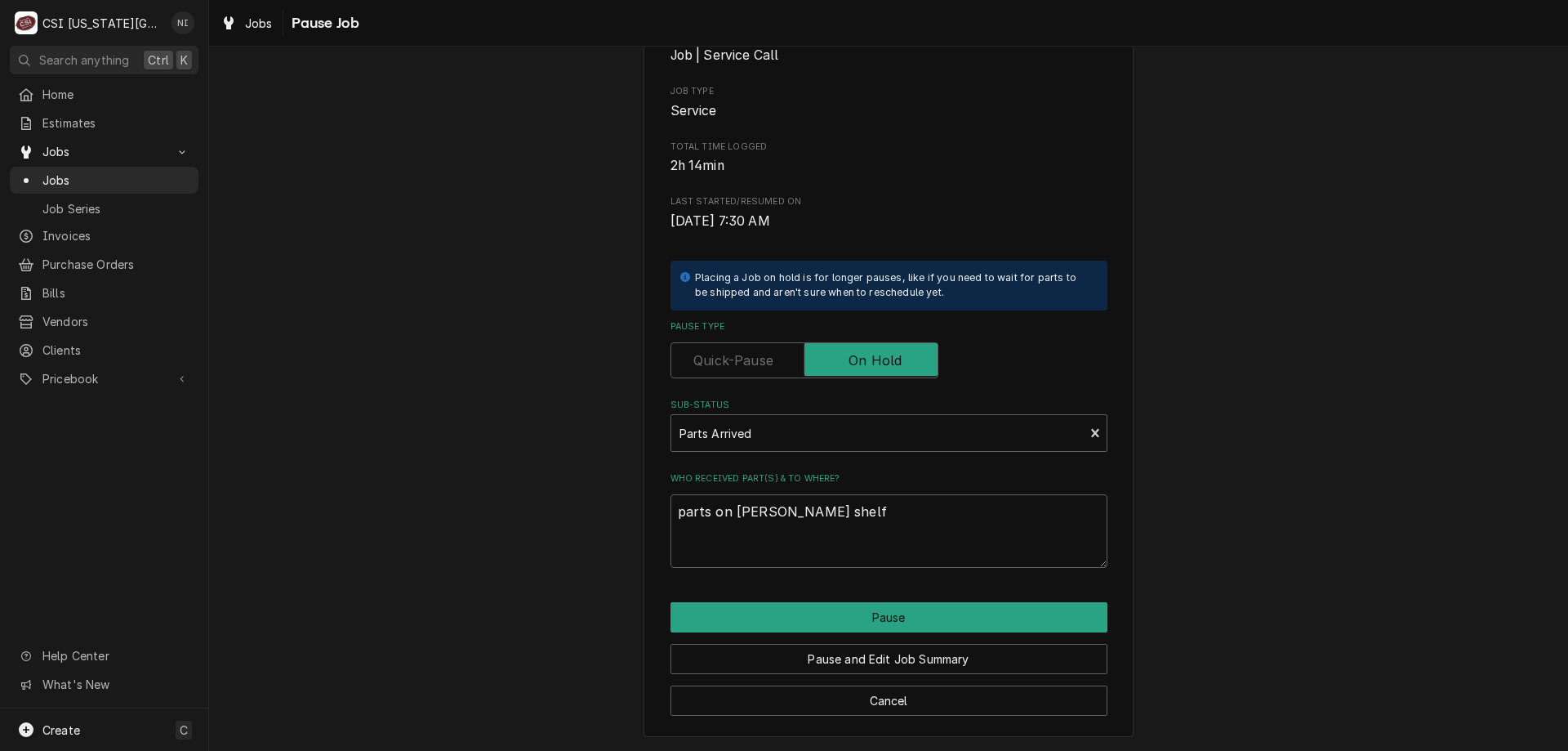
type textarea "x"
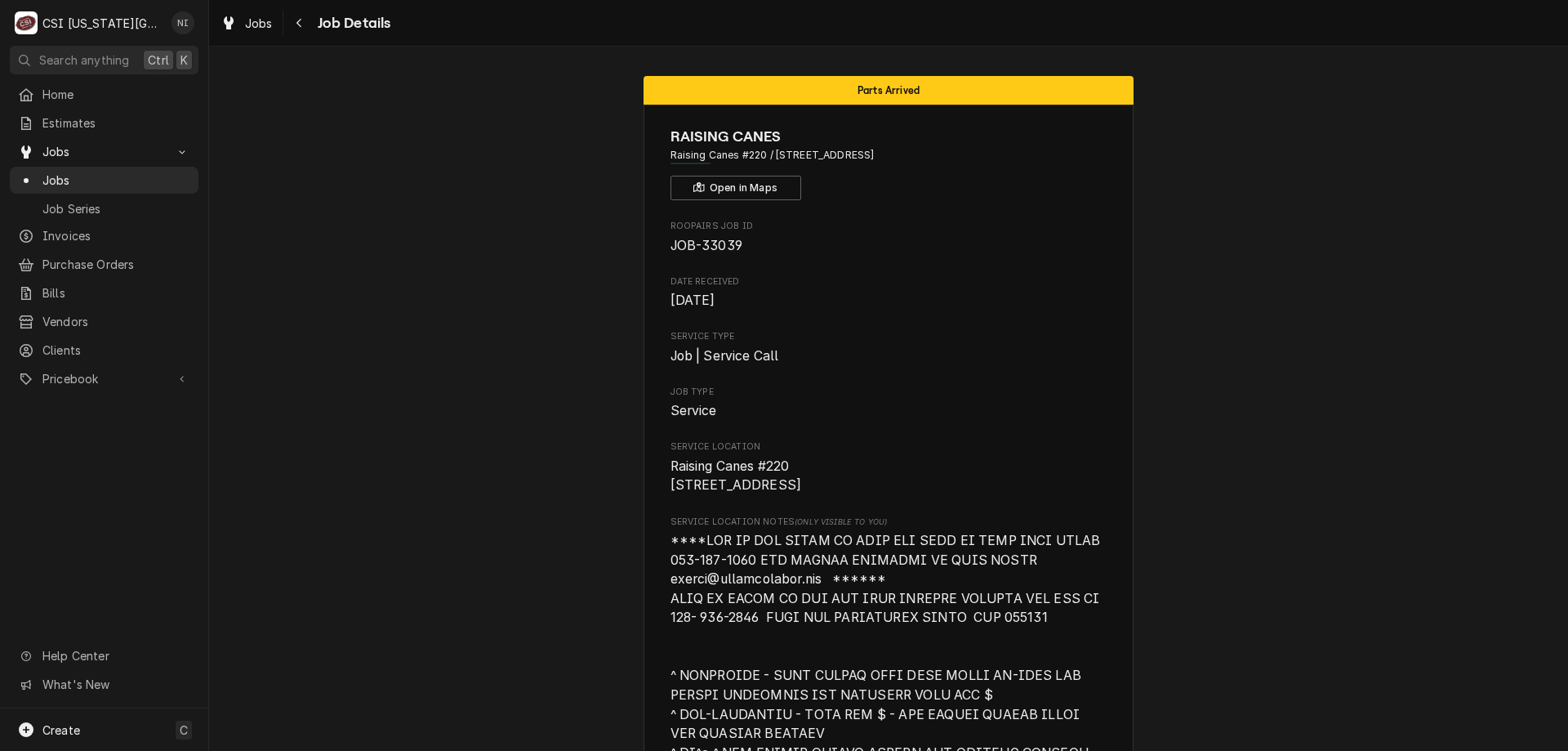
click at [180, 172] on span "Jobs" at bounding box center [116, 180] width 148 height 17
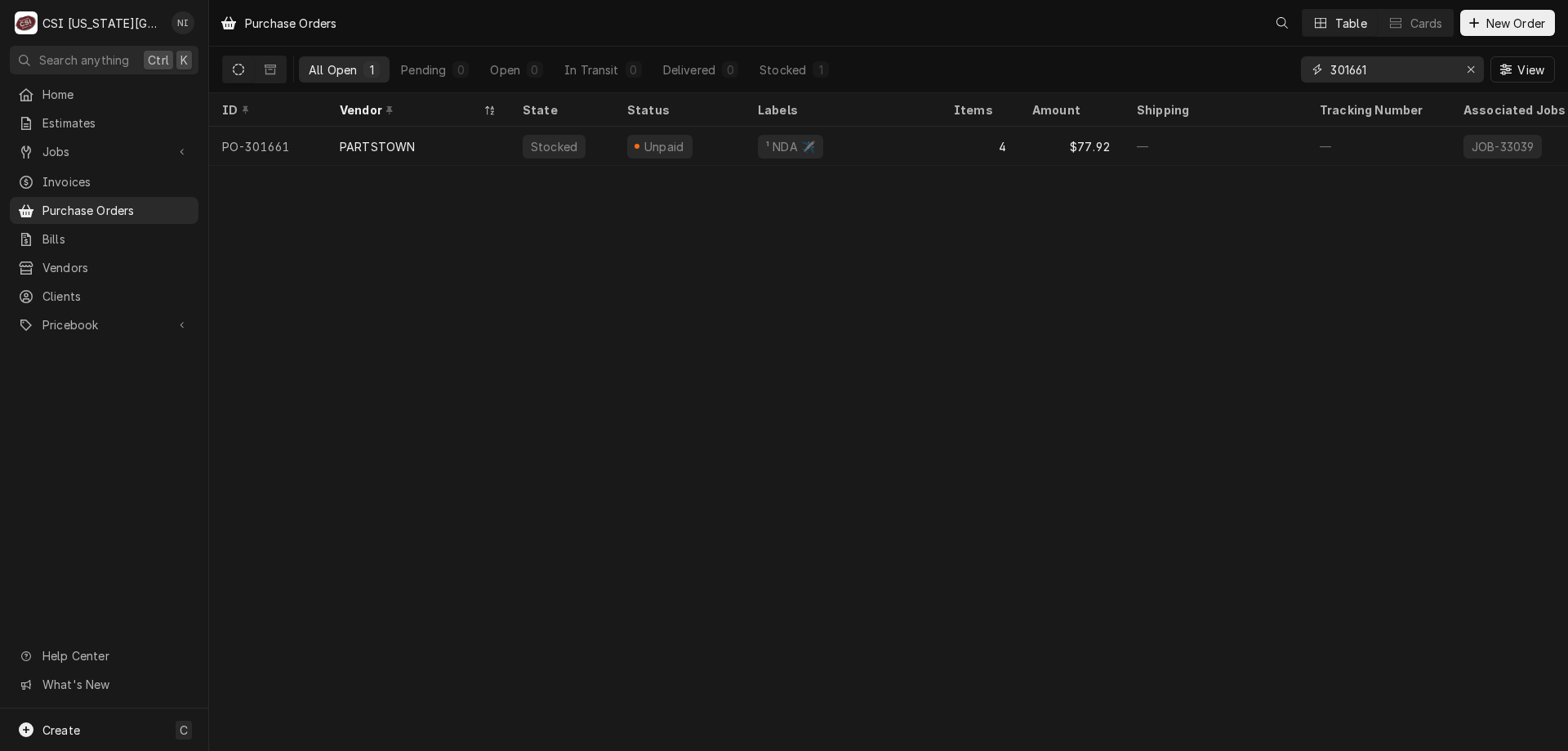
click at [1379, 67] on input "301661" at bounding box center [1391, 69] width 122 height 26
type input "301631"
click at [921, 154] on div "—" at bounding box center [843, 146] width 196 height 39
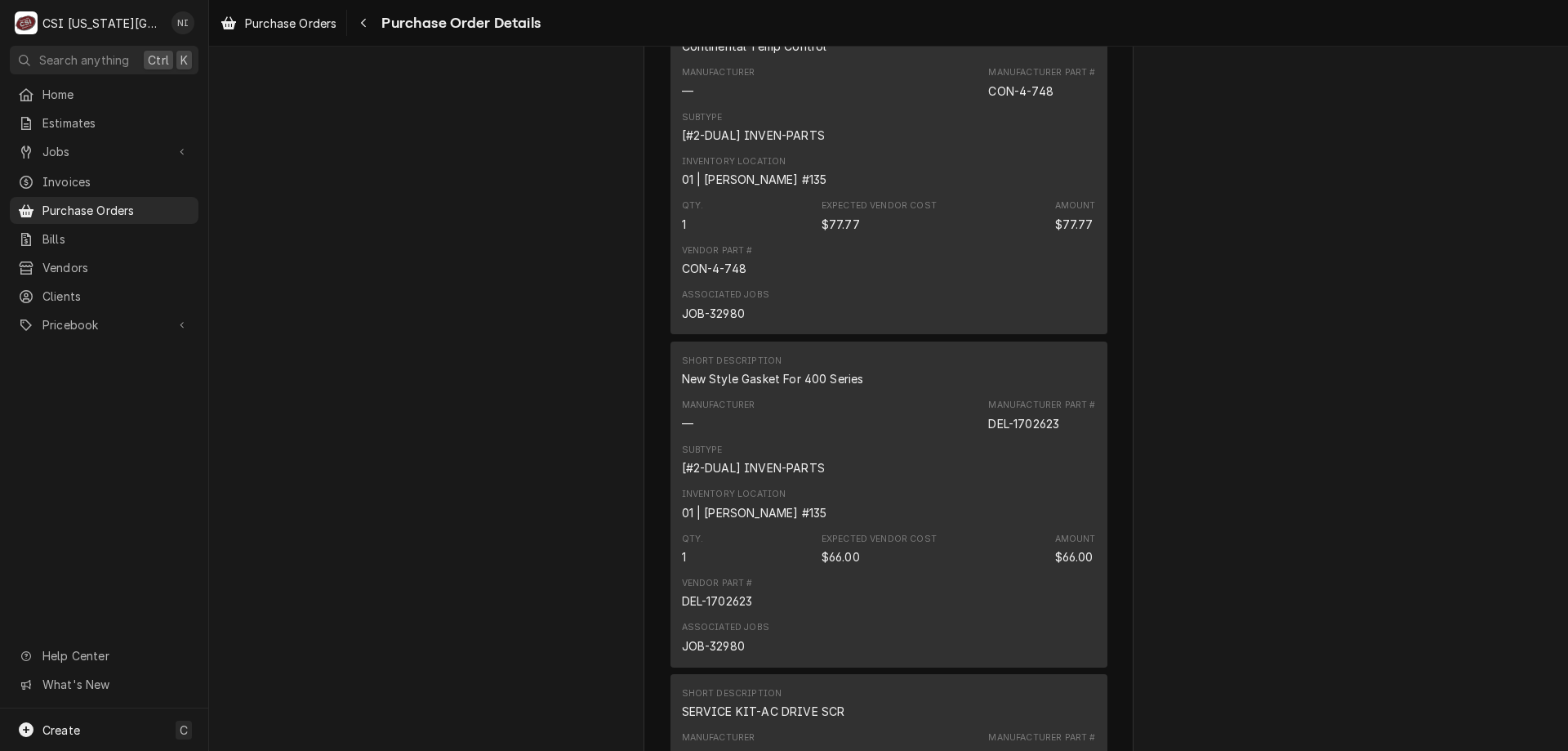
scroll to position [3248, 0]
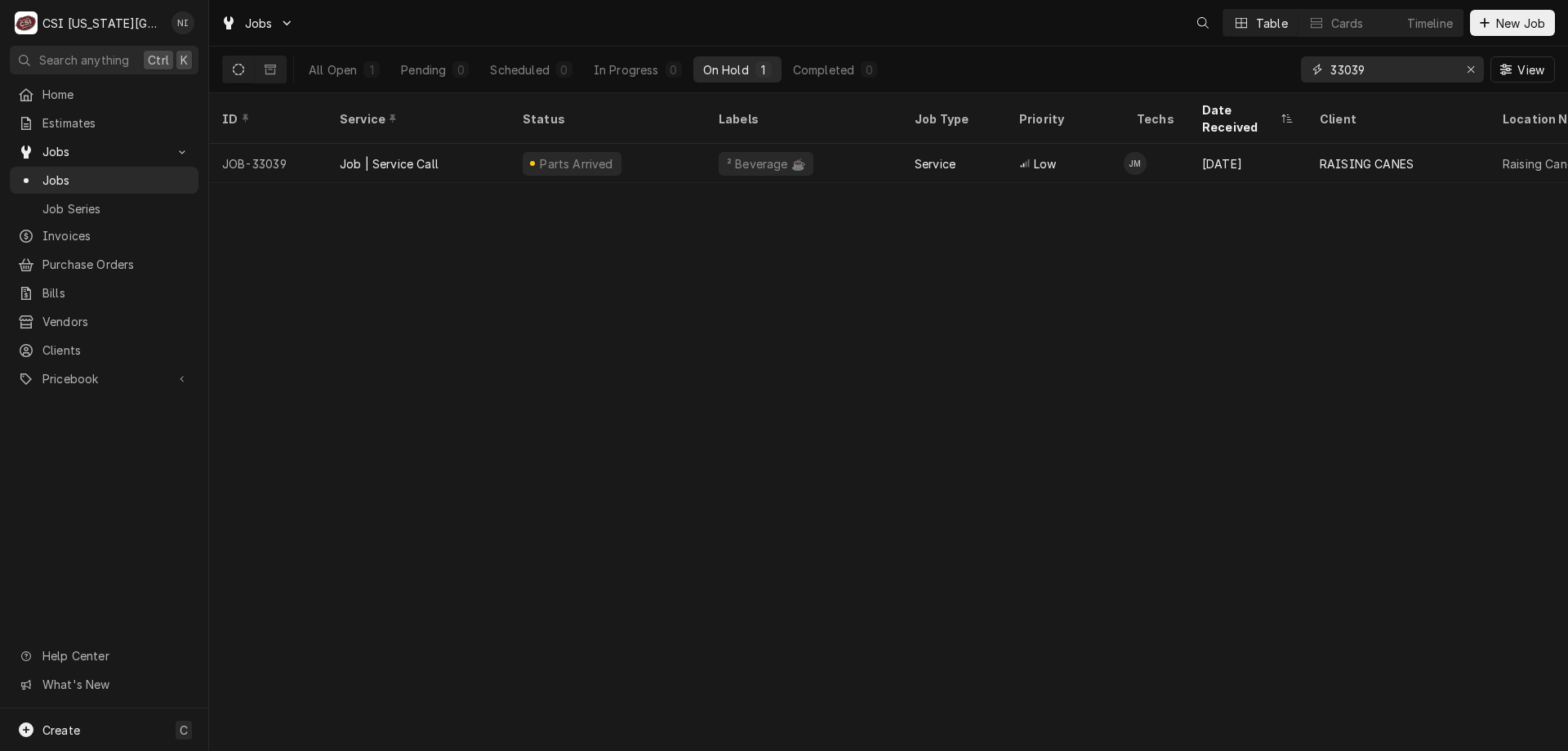
drag, startPoint x: 1369, startPoint y: 68, endPoint x: 1274, endPoint y: 68, distance: 95.0
click at [1276, 68] on div "All Open 1 Pending 0 Scheduled 0 In Progress 0 On Hold 1 Completed 0 33039 View" at bounding box center [888, 69] width 1332 height 46
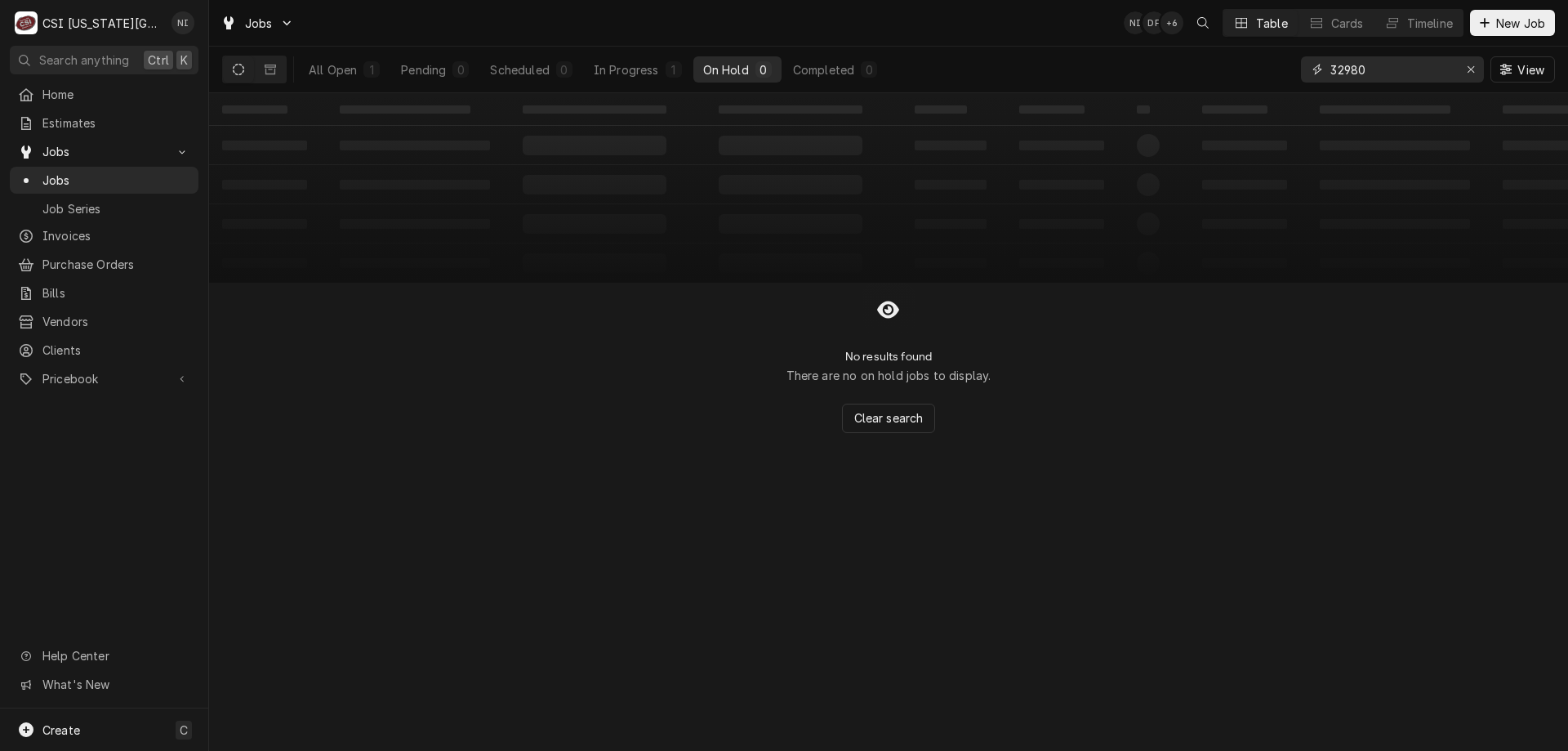
type input "32980"
click at [336, 57] on div "All Open 1 Pending 0 Scheduled 0 In Progress 1 On Hold 0 Completed 0" at bounding box center [593, 69] width 588 height 46
click at [338, 62] on div "All Open" at bounding box center [333, 70] width 49 height 17
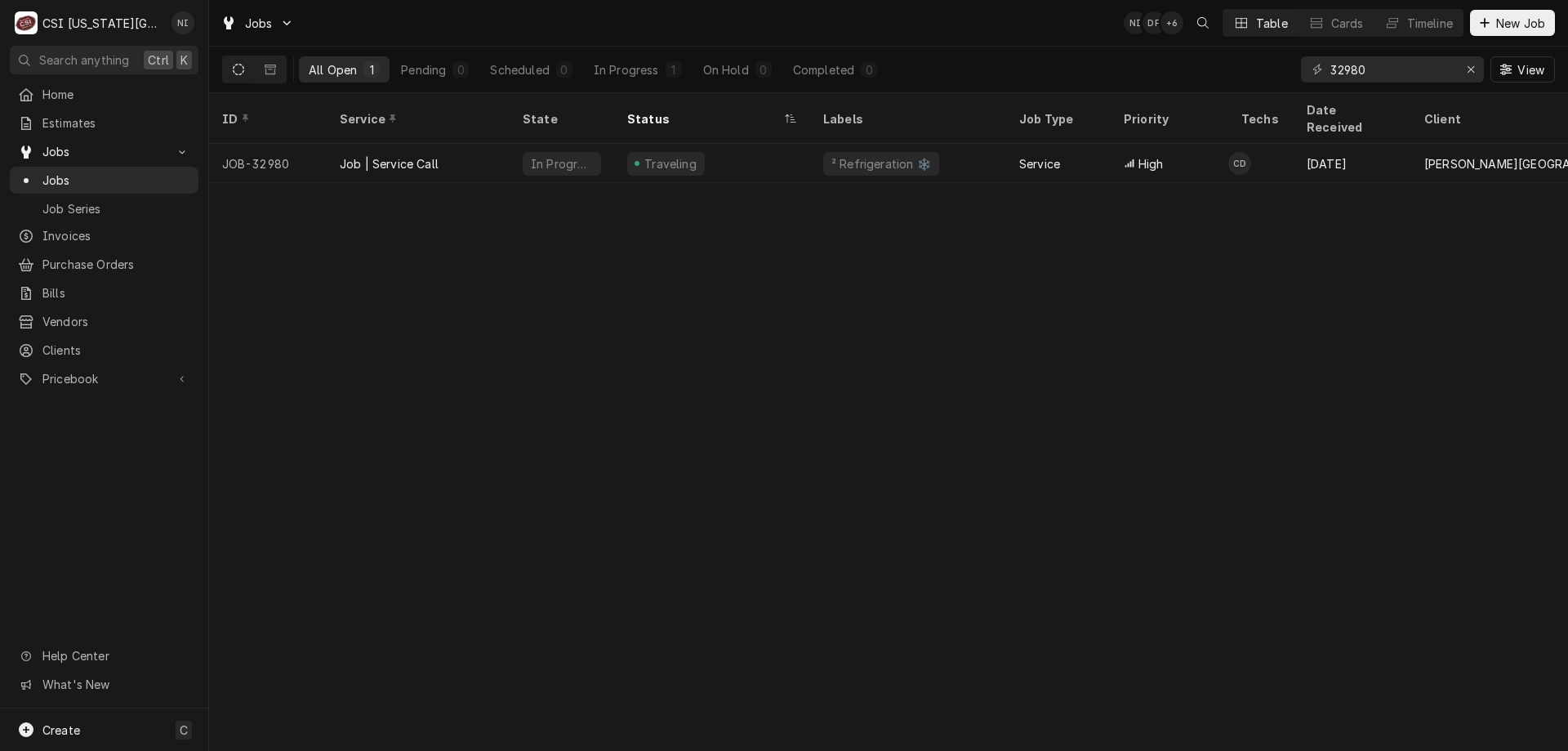
click at [953, 144] on div "² Refrigeration ❄️" at bounding box center [908, 163] width 196 height 39
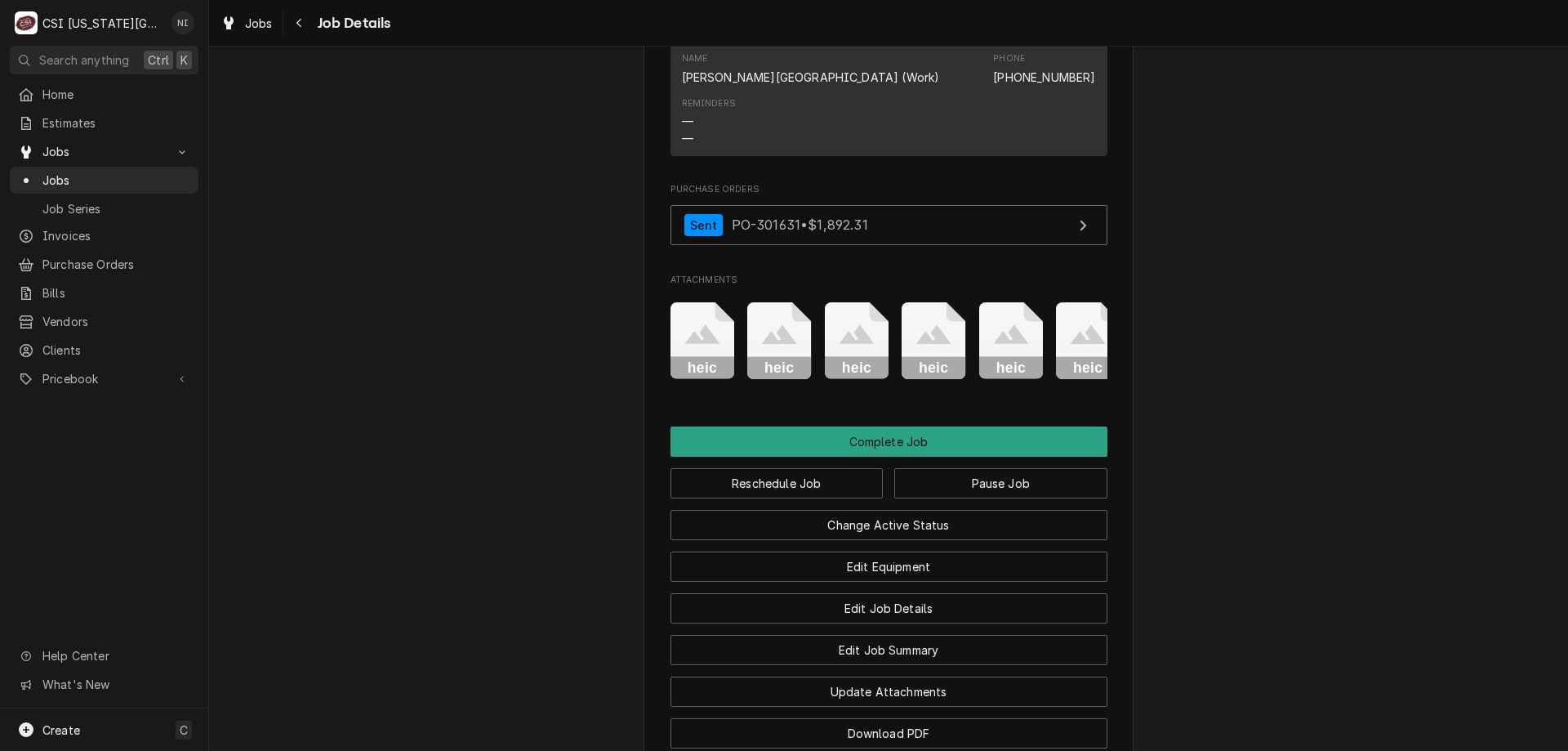
scroll to position [2383, 0]
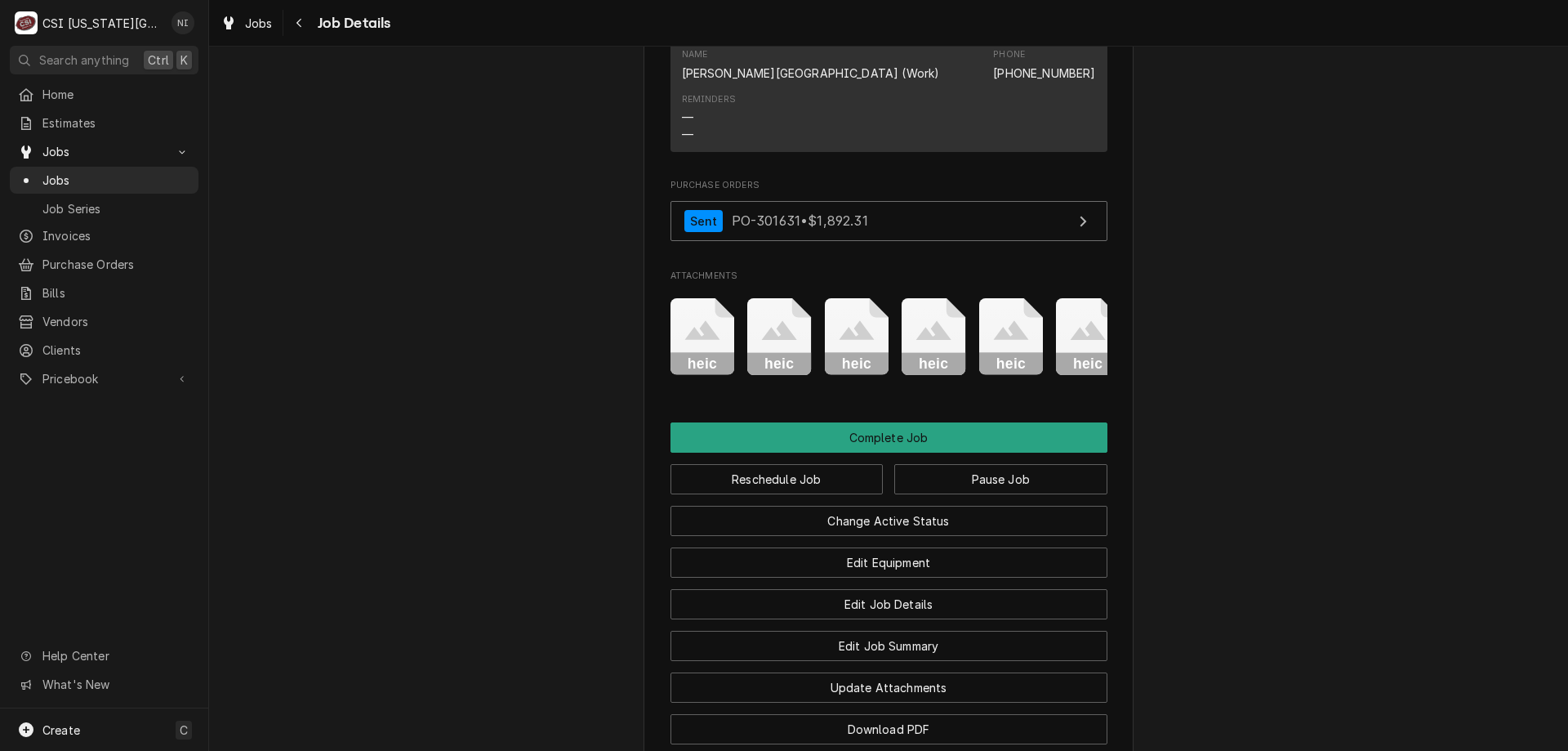
click at [168, 174] on span "Jobs" at bounding box center [116, 180] width 148 height 17
